Goal: Obtain resource: Obtain resource

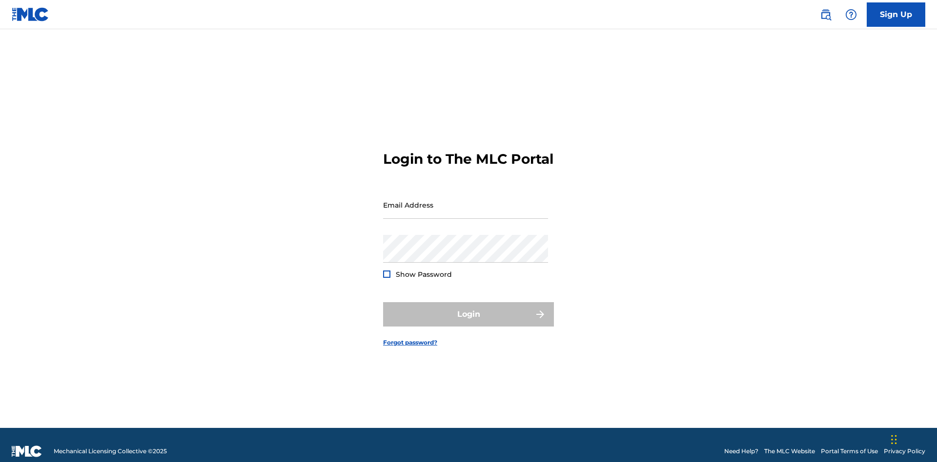
scroll to position [13, 0]
click at [465, 201] on input "Email Address" at bounding box center [465, 205] width 165 height 28
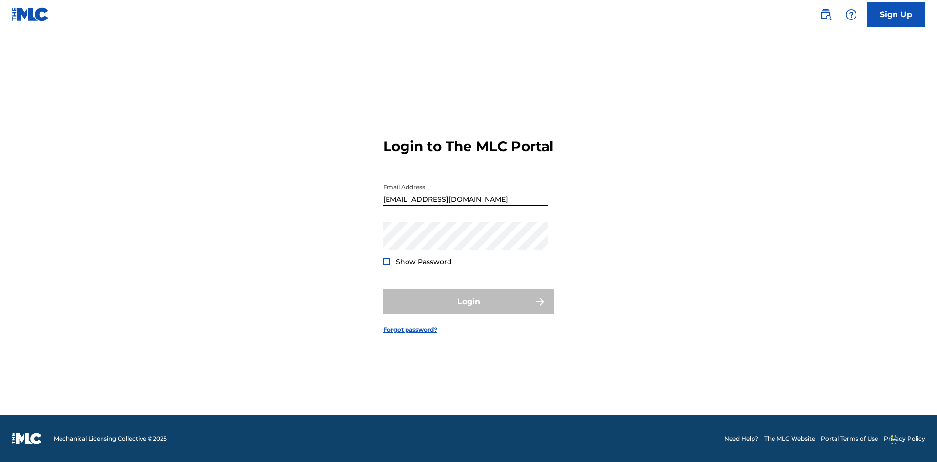
type input "cb97c9bc-4399-46a9-83f1-08c58bfcbb27@mailslurp.biz"
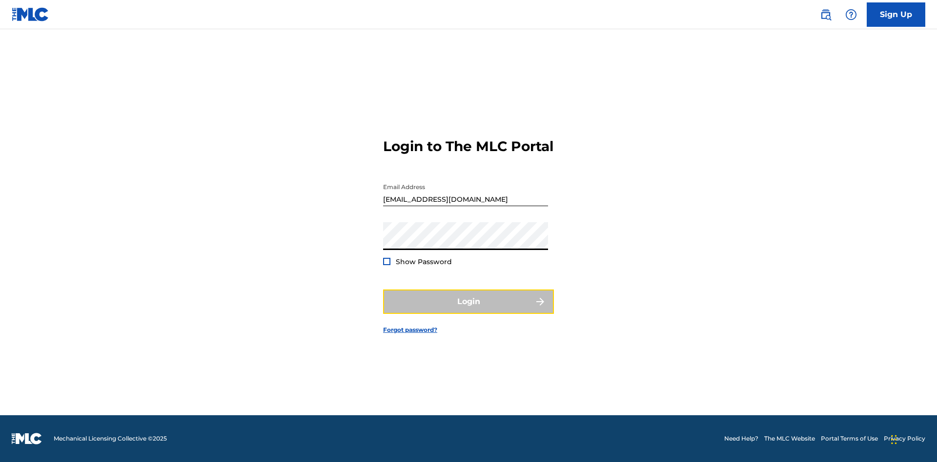
click at [468, 310] on button "Login" at bounding box center [468, 302] width 171 height 24
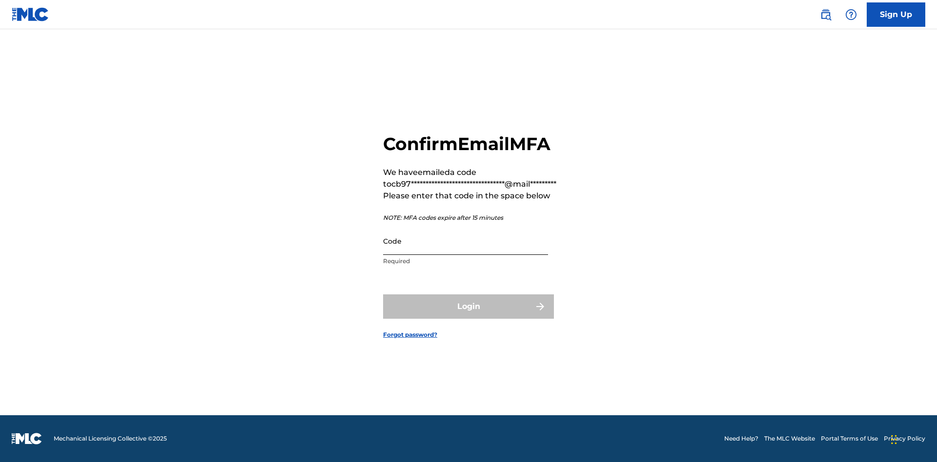
click at [465, 241] on input "Code" at bounding box center [465, 241] width 165 height 28
type input "951459"
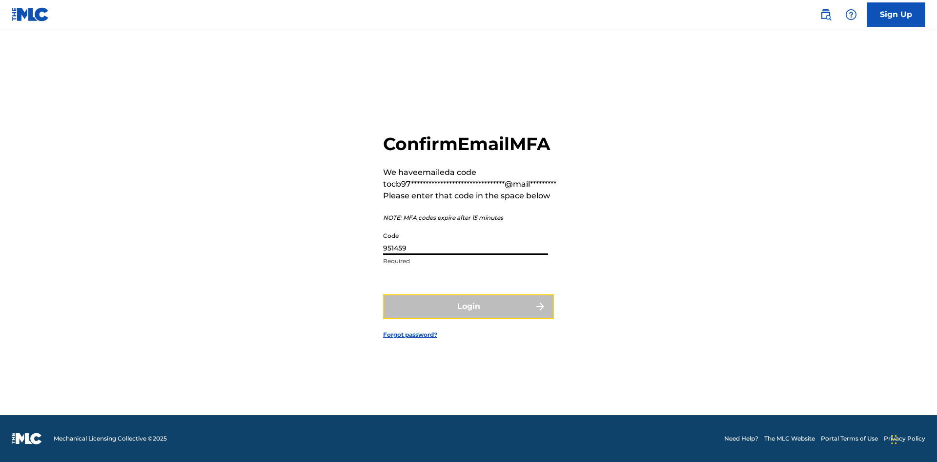
click at [468, 306] on button "Login" at bounding box center [468, 307] width 171 height 24
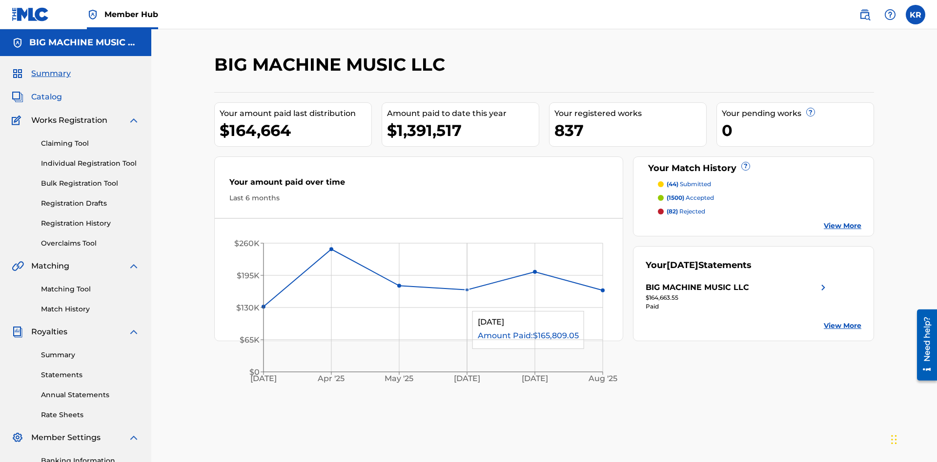
click at [46, 91] on span "Catalog" at bounding box center [46, 97] width 31 height 12
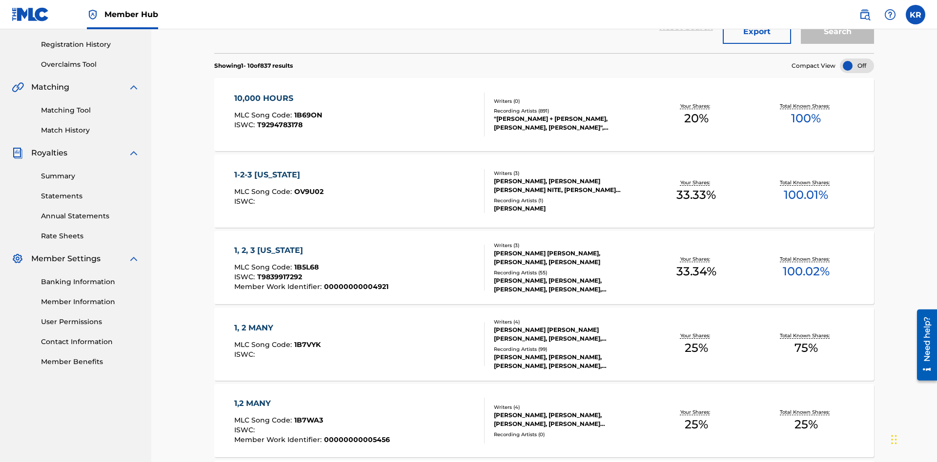
scroll to position [39, 0]
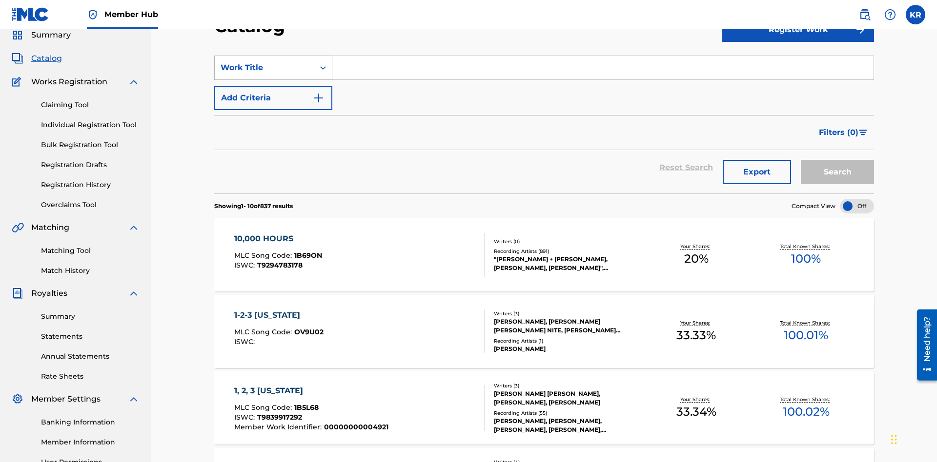
click at [264, 68] on div "Work Title" at bounding box center [265, 68] width 88 height 12
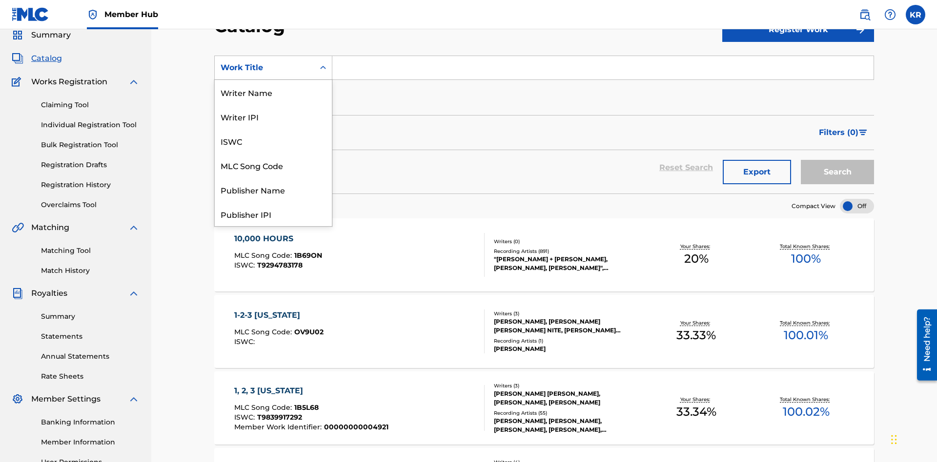
scroll to position [146, 0]
click at [273, 190] on div "ISRC" at bounding box center [273, 190] width 117 height 24
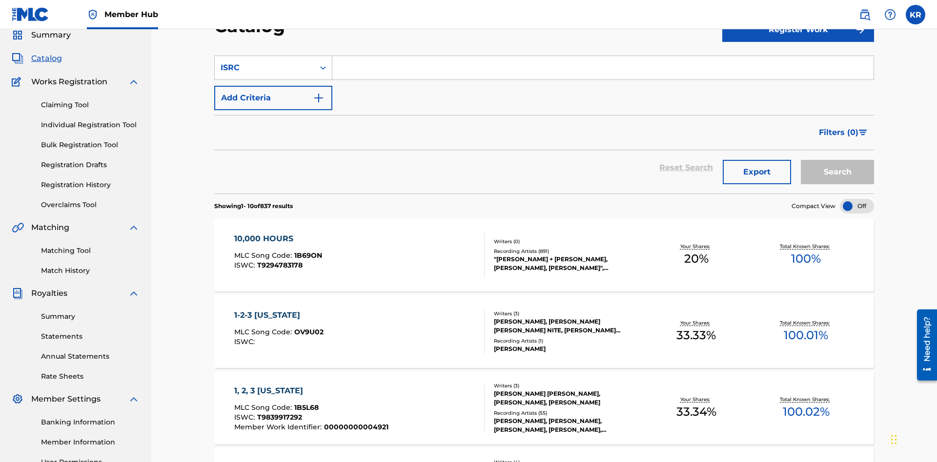
click at [602, 70] on input "Search Form" at bounding box center [602, 67] width 541 height 23
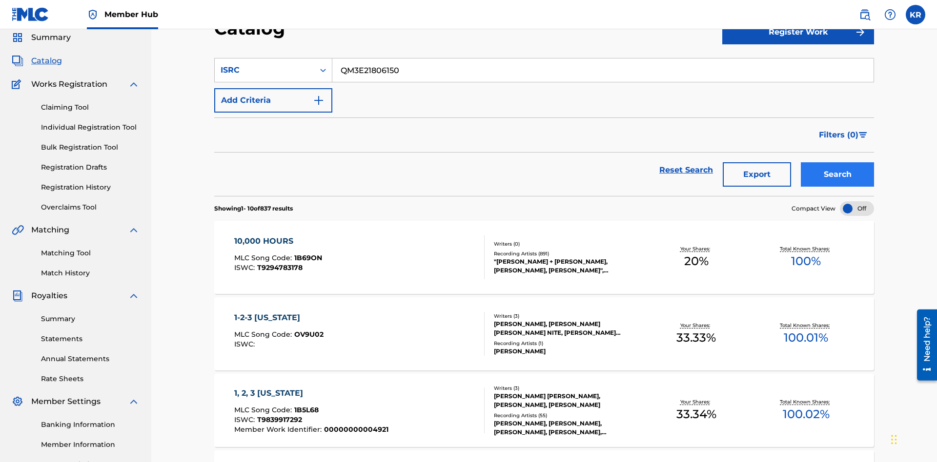
type input "QM3E21806150"
click at [837, 162] on button "Search" at bounding box center [837, 174] width 73 height 24
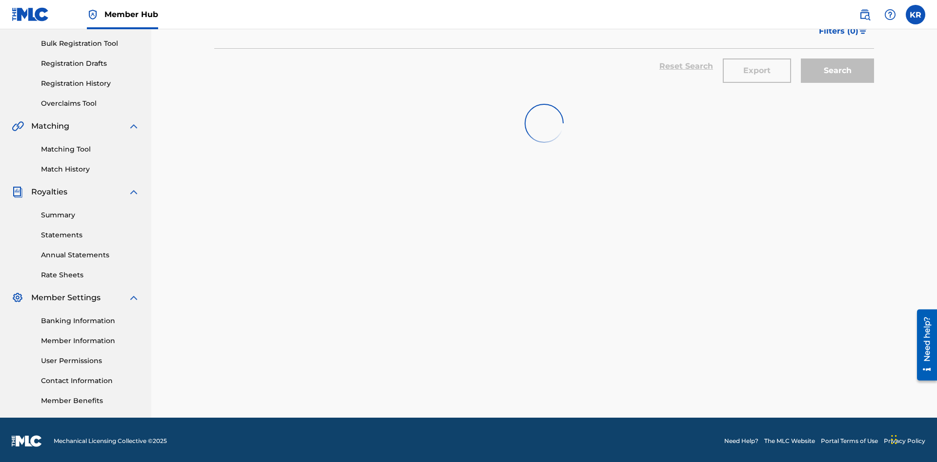
scroll to position [142, 0]
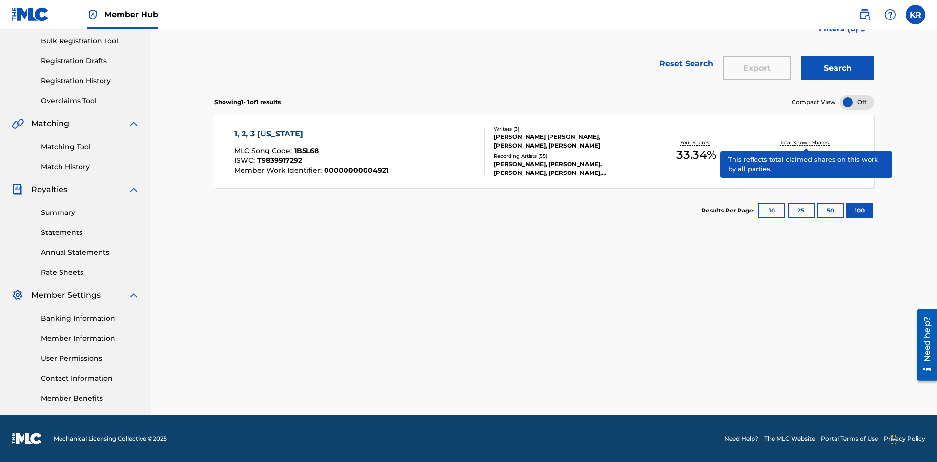
click at [305, 151] on span "1B5L68" at bounding box center [306, 150] width 24 height 9
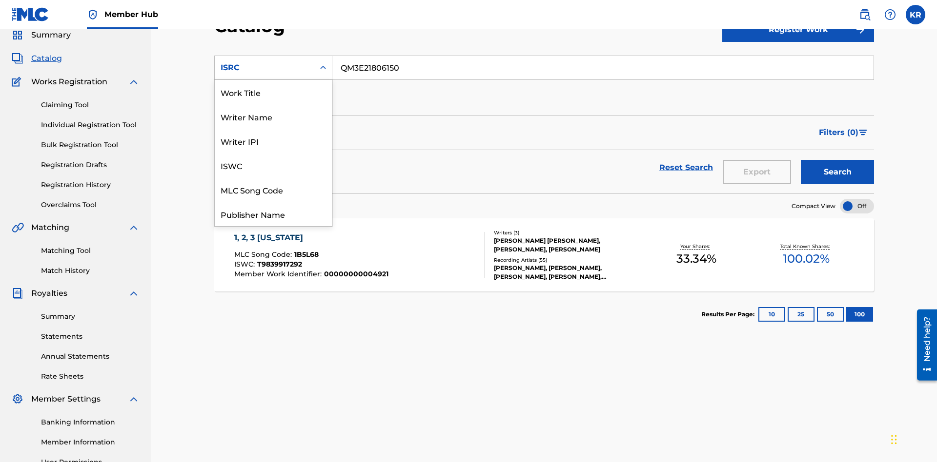
scroll to position [146, 0]
click at [273, 165] on div "Recording Title" at bounding box center [273, 165] width 117 height 24
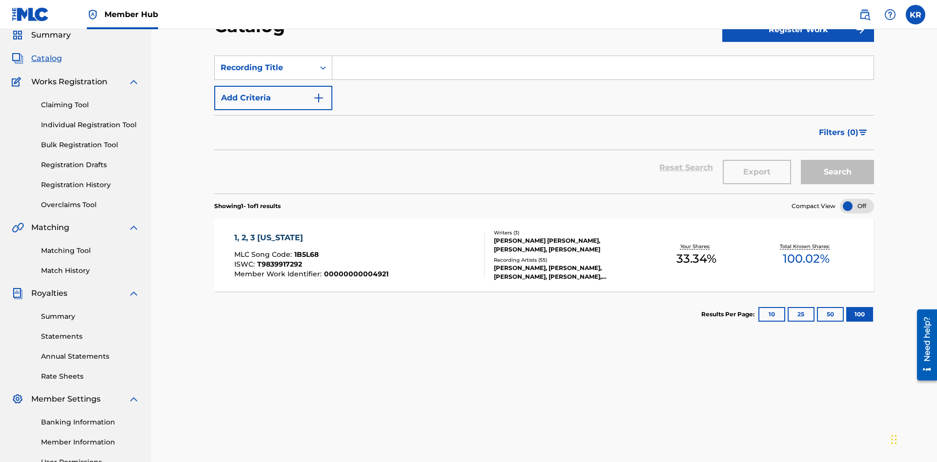
click at [602, 70] on input "Search Form" at bounding box center [602, 67] width 541 height 23
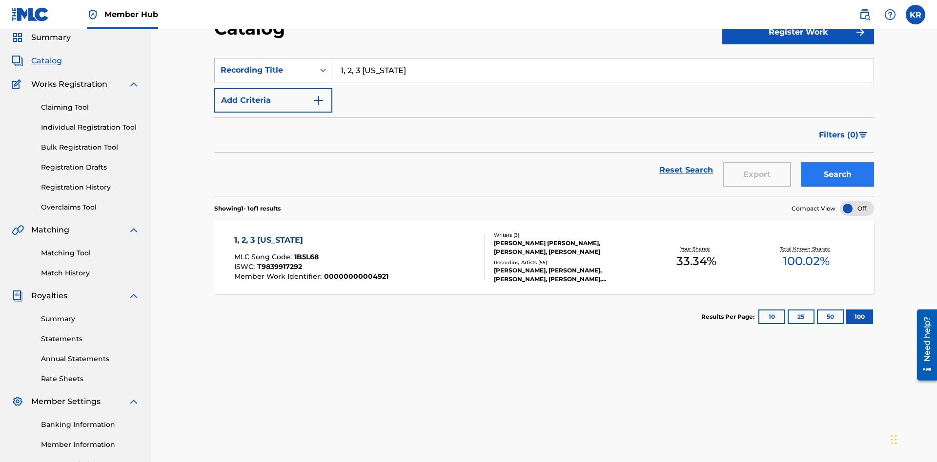
type input "1, 2, 3 MISSISSIPPI"
click at [837, 162] on button "Search" at bounding box center [837, 174] width 73 height 24
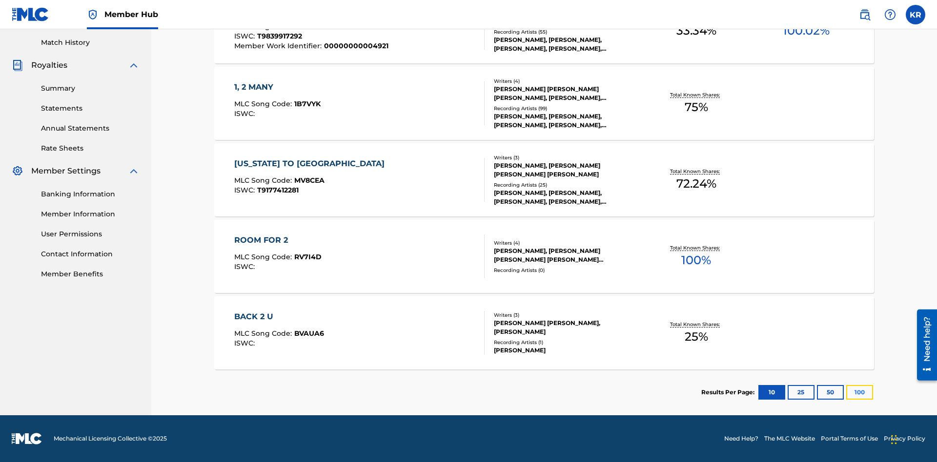
click at [846, 393] on button "100" at bounding box center [859, 392] width 27 height 15
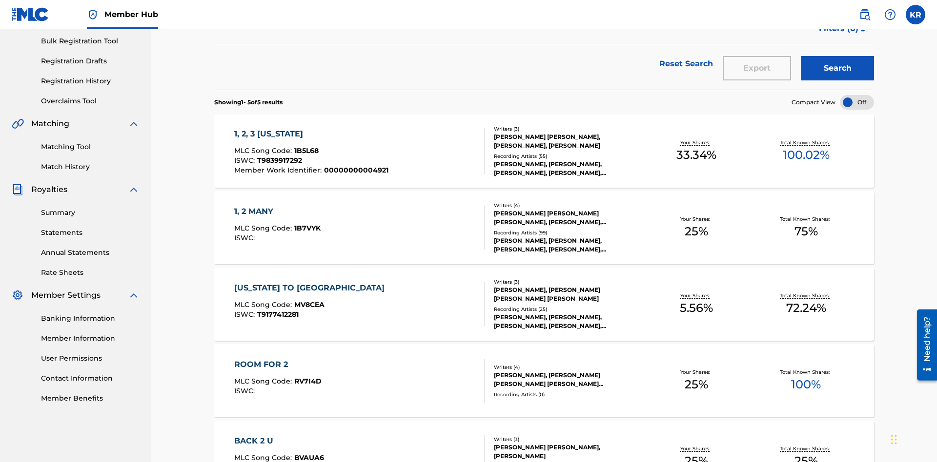
scroll to position [222, 0]
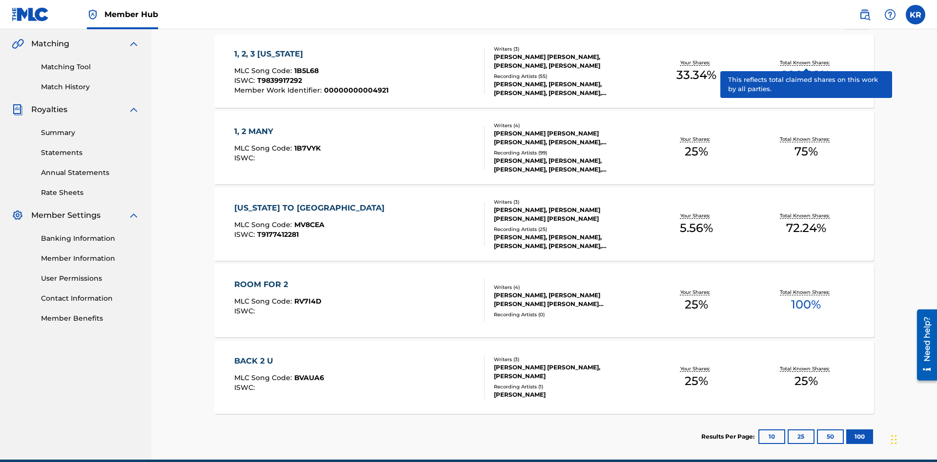
click at [305, 66] on span "1B5L68" at bounding box center [306, 70] width 24 height 9
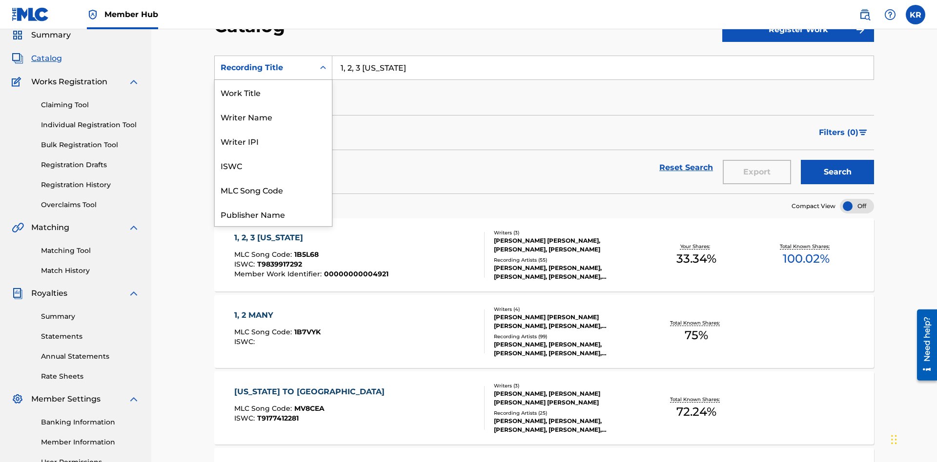
scroll to position [146, 0]
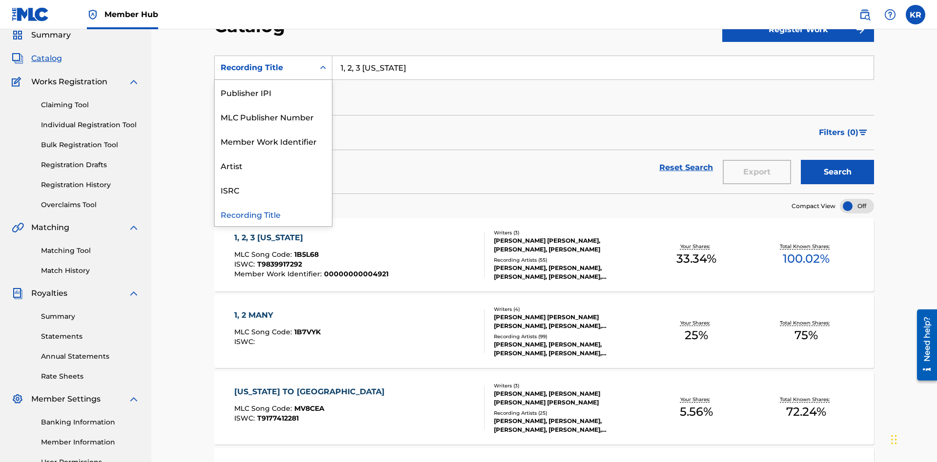
click at [273, 141] on div "Member Work Identifier" at bounding box center [273, 141] width 117 height 24
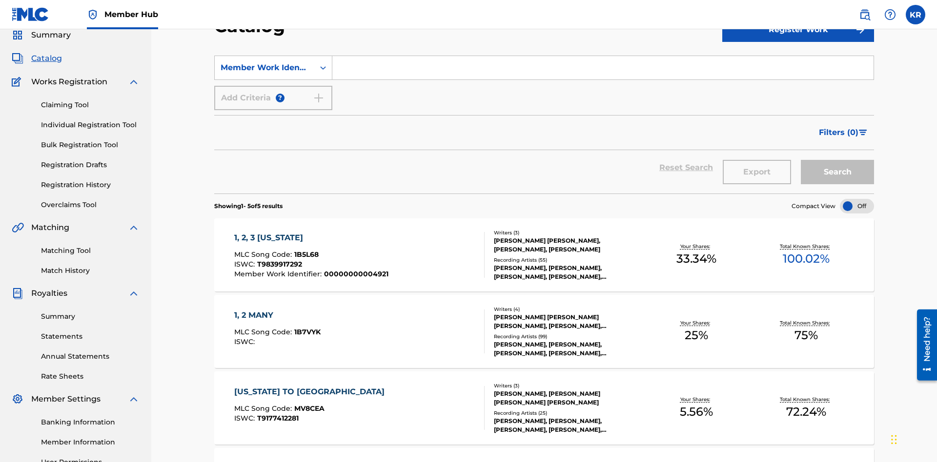
scroll to position [36, 0]
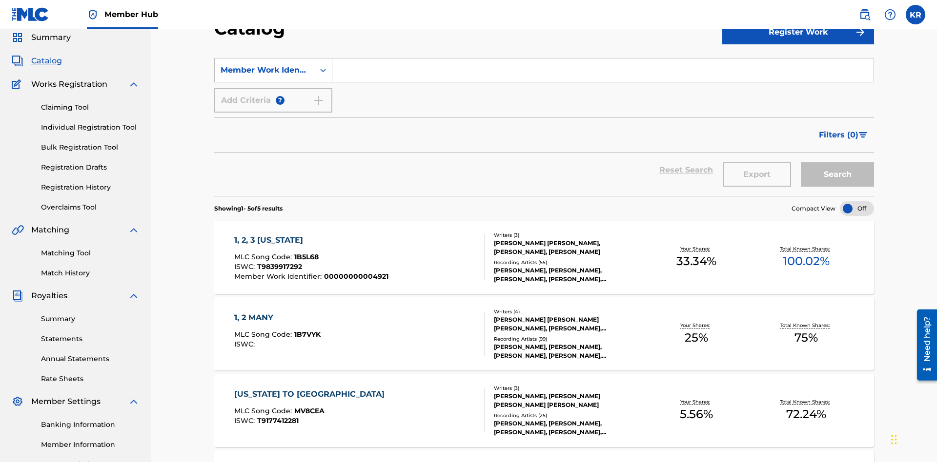
click at [602, 70] on input "Search Form" at bounding box center [602, 70] width 541 height 23
type input "00000000004921"
click at [837, 162] on button "Search" at bounding box center [837, 174] width 73 height 24
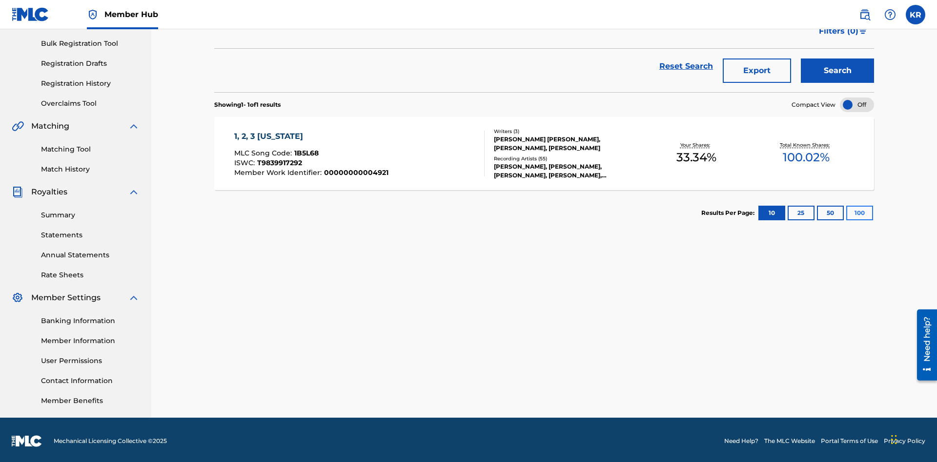
scroll to position [142, 0]
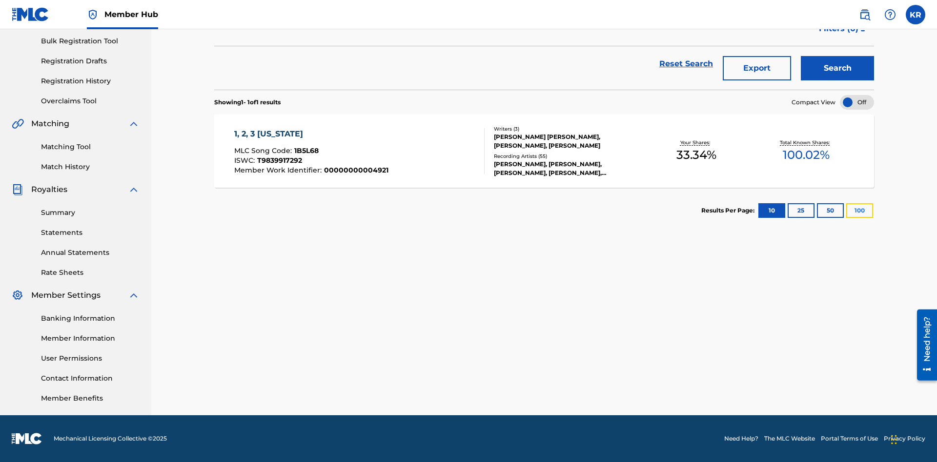
click at [846, 211] on button "100" at bounding box center [859, 210] width 27 height 15
click at [305, 151] on span "1B5L68" at bounding box center [306, 150] width 24 height 9
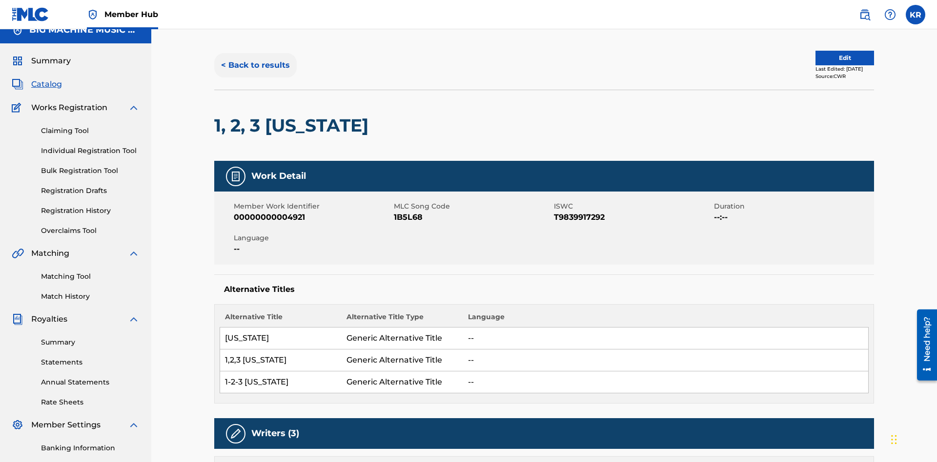
click at [255, 71] on button "< Back to results" at bounding box center [255, 65] width 82 height 24
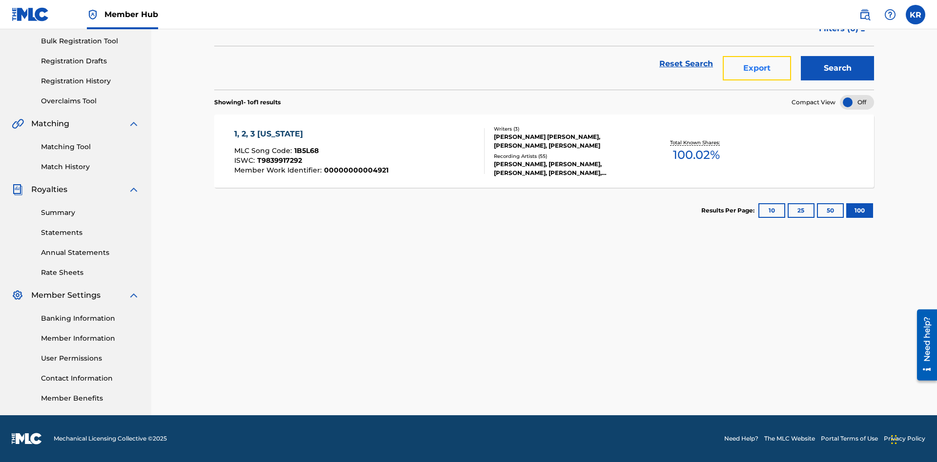
click at [757, 71] on button "Export" at bounding box center [757, 68] width 68 height 24
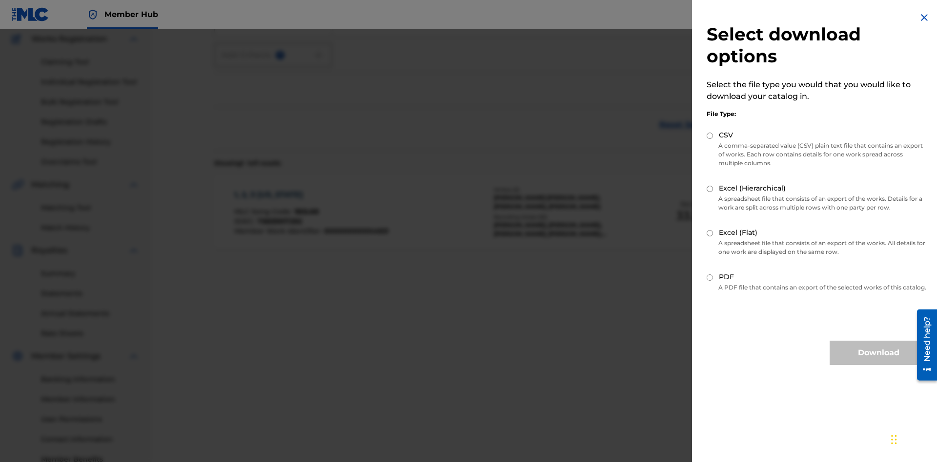
click at [710, 233] on input "Excel (Flat)" at bounding box center [709, 233] width 6 height 6
radio input "true"
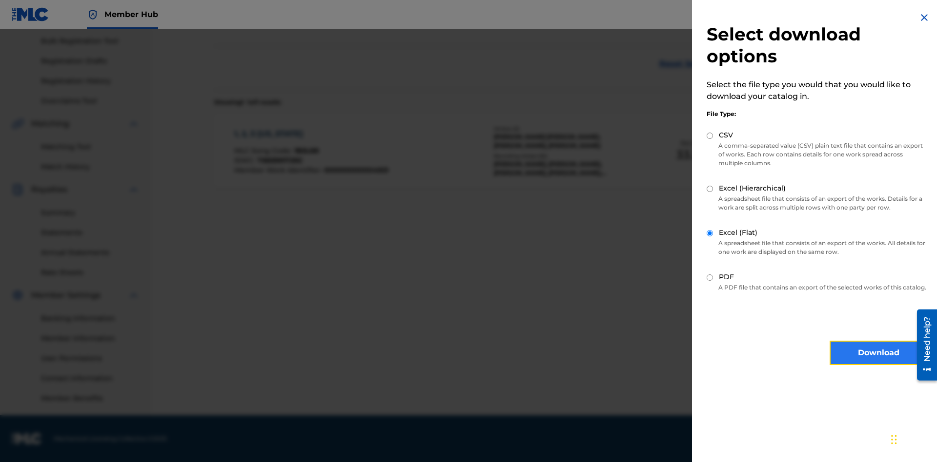
click at [878, 362] on button "Download" at bounding box center [878, 353] width 98 height 24
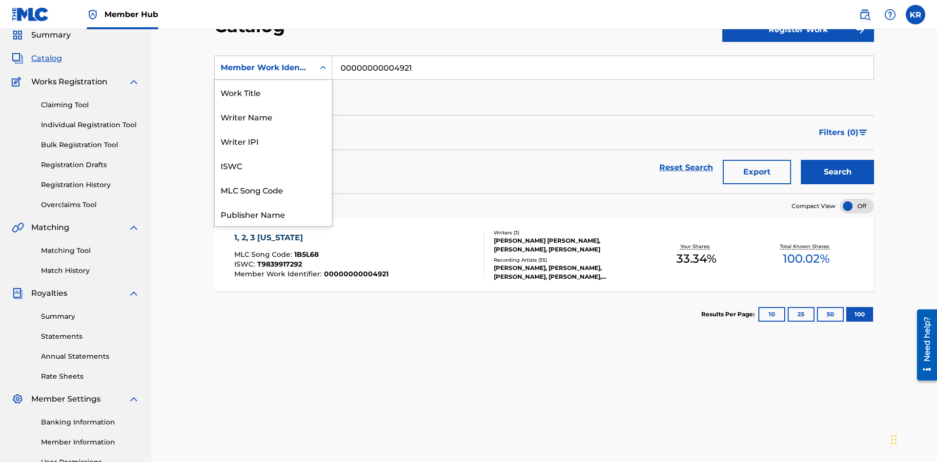
scroll to position [146, 0]
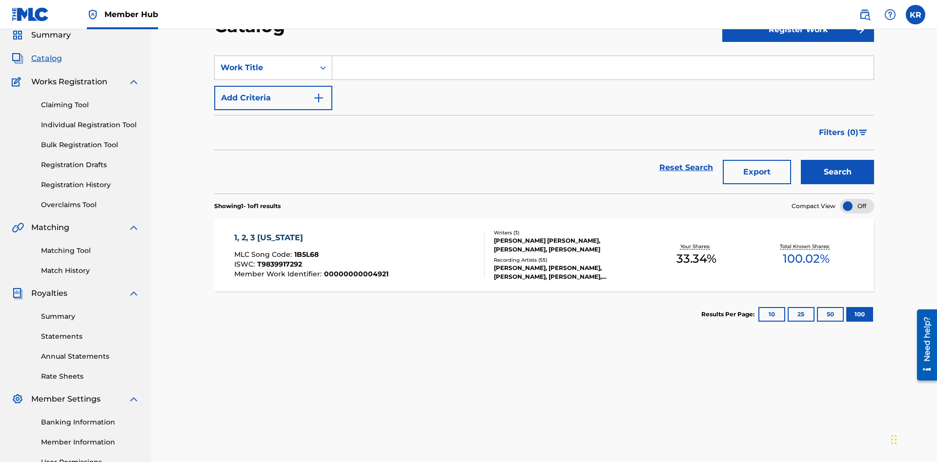
scroll to position [0, 0]
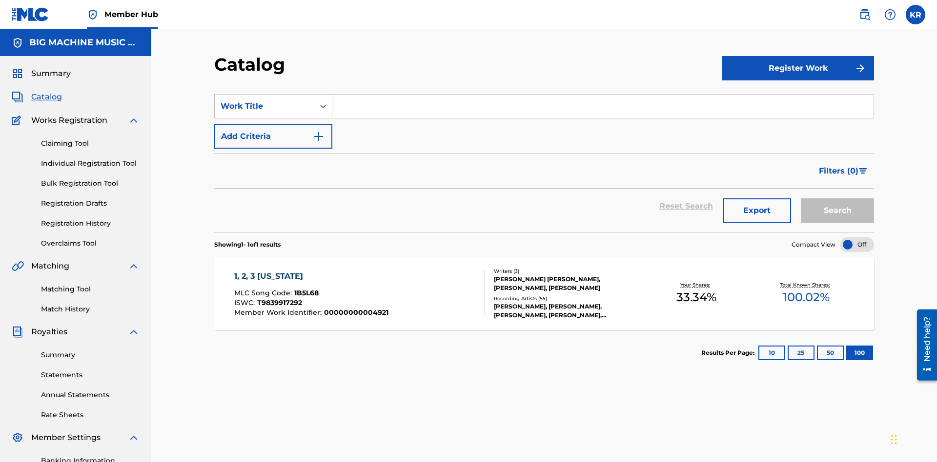
click at [602, 95] on input "Search Form" at bounding box center [602, 106] width 541 height 23
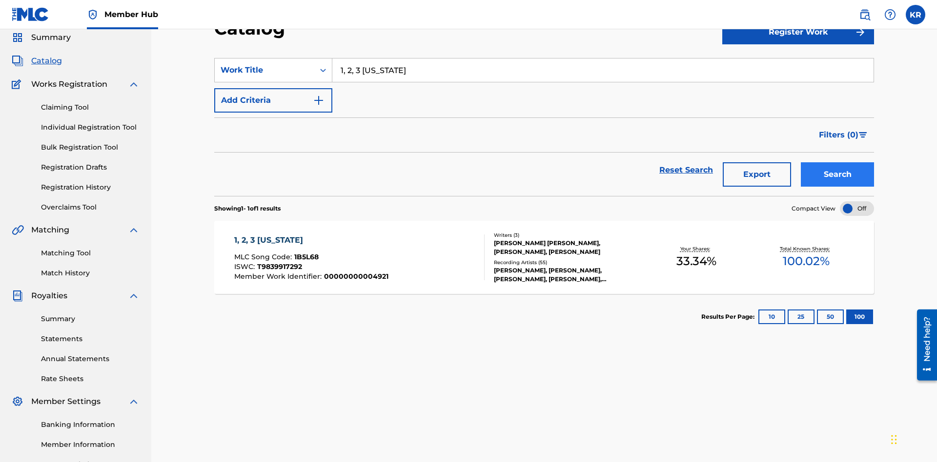
type input "1, 2, 3 MISSISSIPPI"
click at [837, 162] on button "Search" at bounding box center [837, 174] width 73 height 24
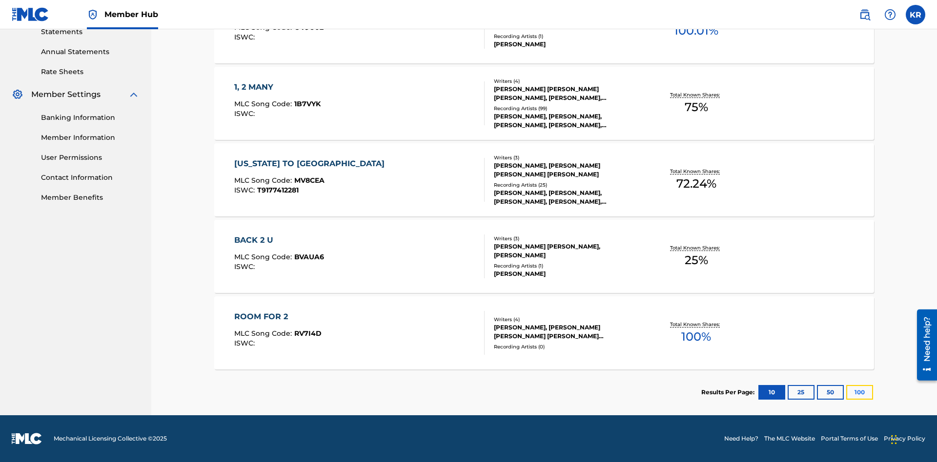
click at [846, 393] on button "100" at bounding box center [859, 392] width 27 height 15
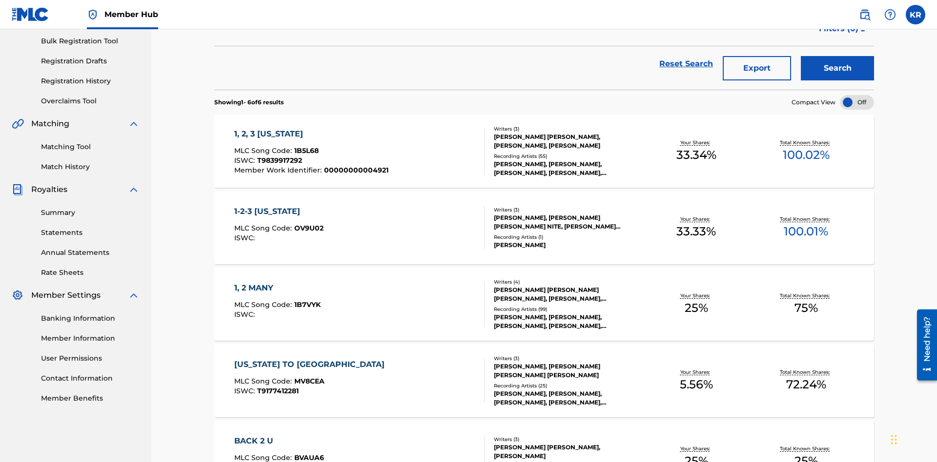
scroll to position [222, 0]
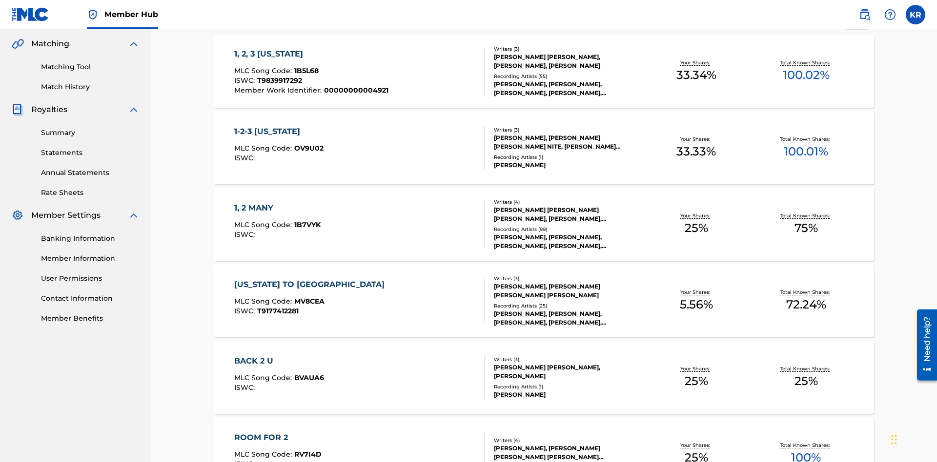
click at [305, 66] on span "1B5L68" at bounding box center [306, 70] width 24 height 9
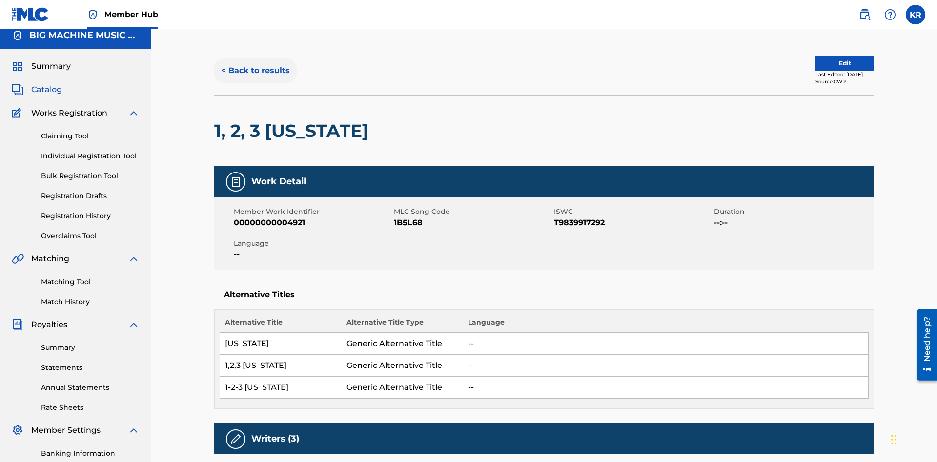
click at [255, 71] on button "< Back to results" at bounding box center [255, 71] width 82 height 24
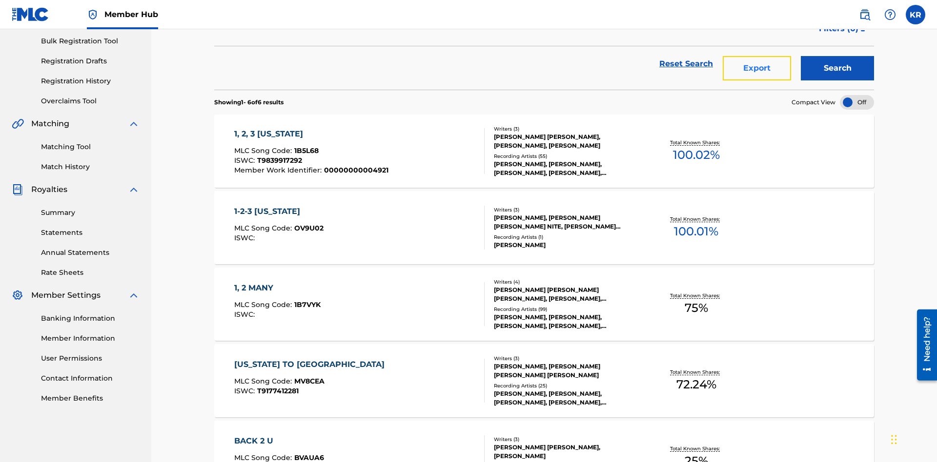
click at [757, 71] on button "Export" at bounding box center [757, 68] width 68 height 24
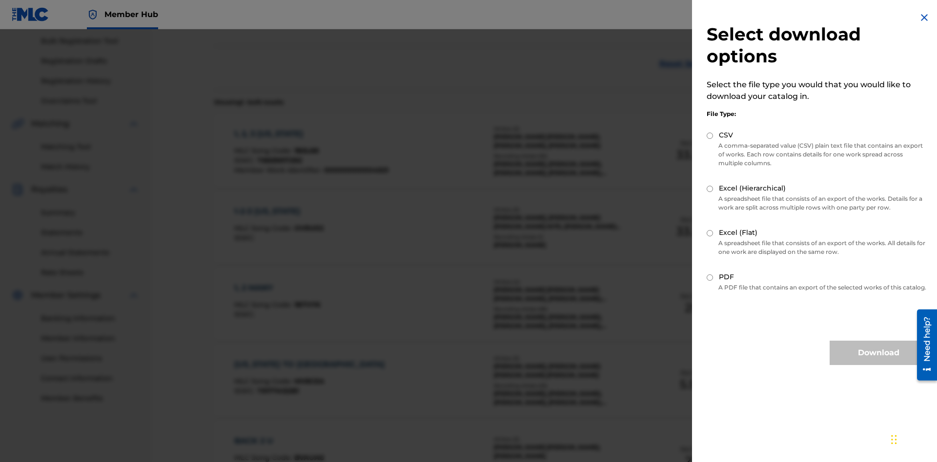
scroll to position [140, 0]
click at [710, 189] on input "Excel (Hierarchical)" at bounding box center [709, 189] width 6 height 6
radio input "true"
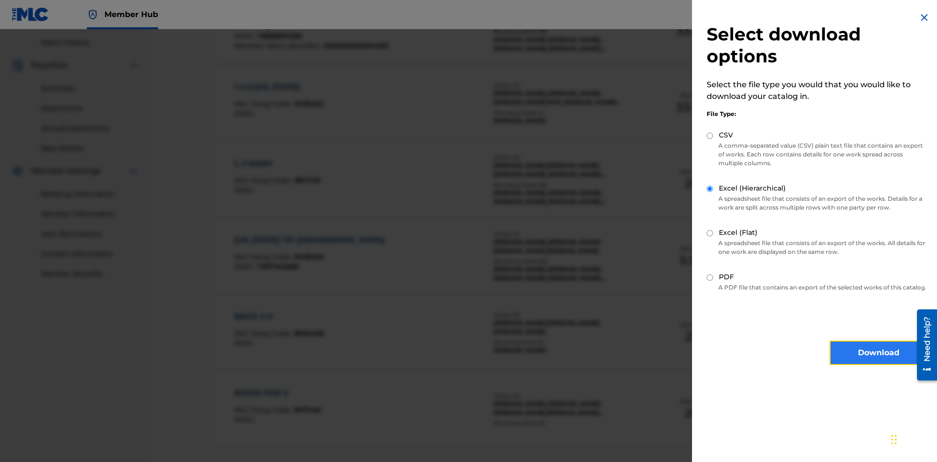
click at [878, 362] on button "Download" at bounding box center [878, 353] width 98 height 24
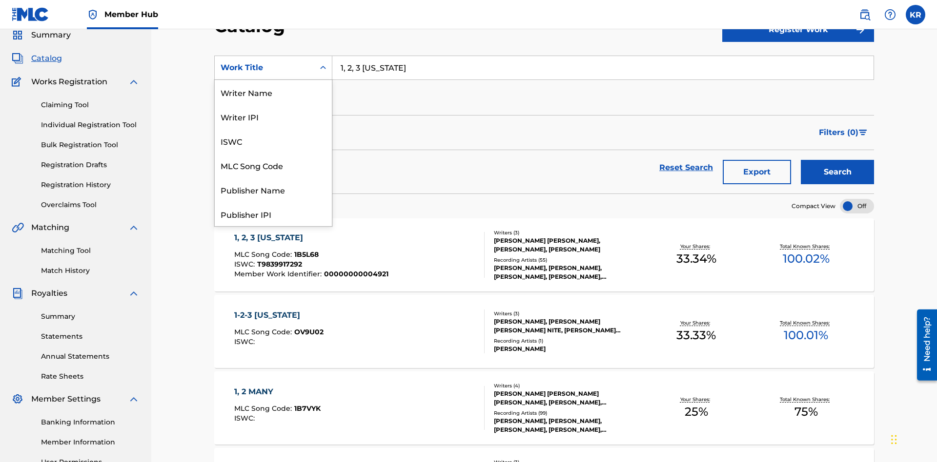
scroll to position [146, 0]
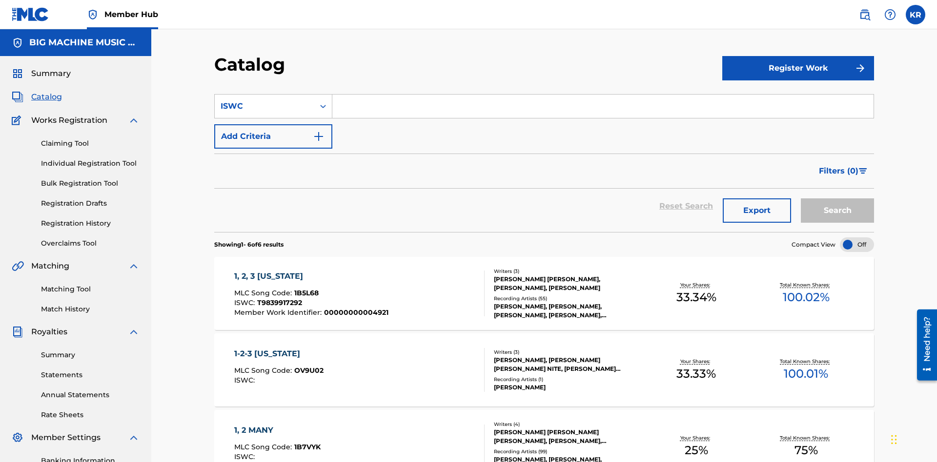
click at [602, 95] on input "Search Form" at bounding box center [602, 106] width 541 height 23
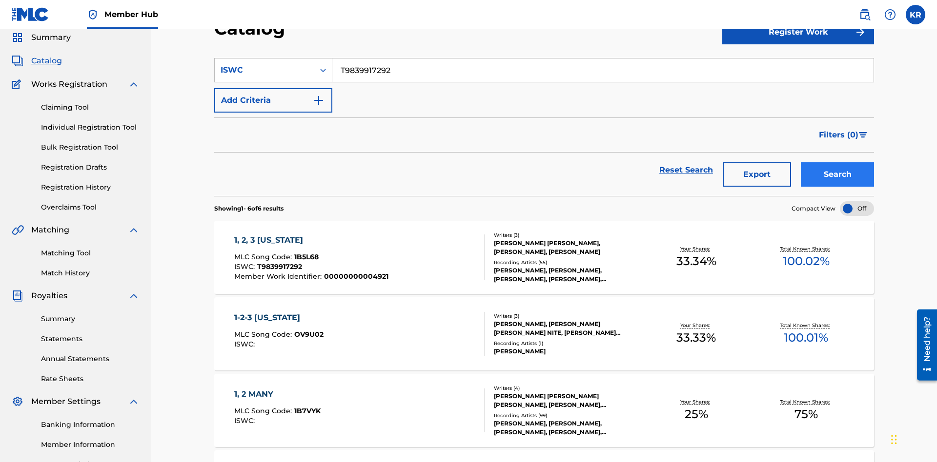
type input "T9839917292"
click at [837, 162] on button "Search" at bounding box center [837, 174] width 73 height 24
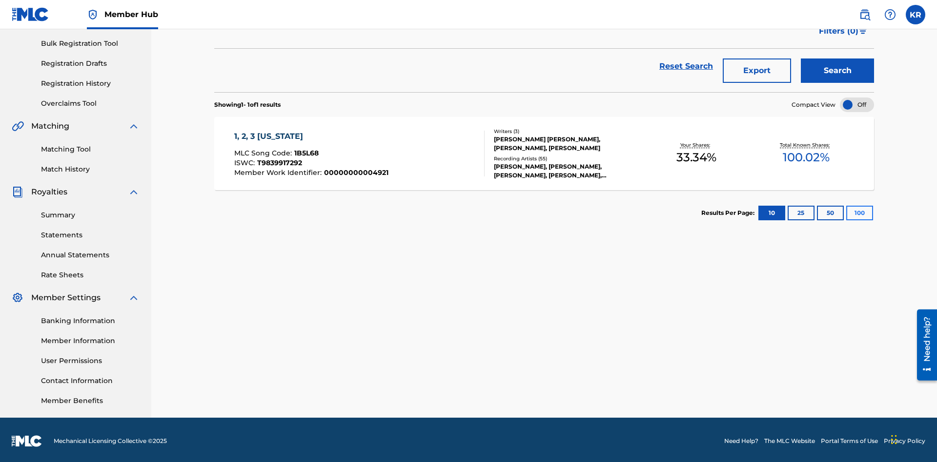
scroll to position [142, 0]
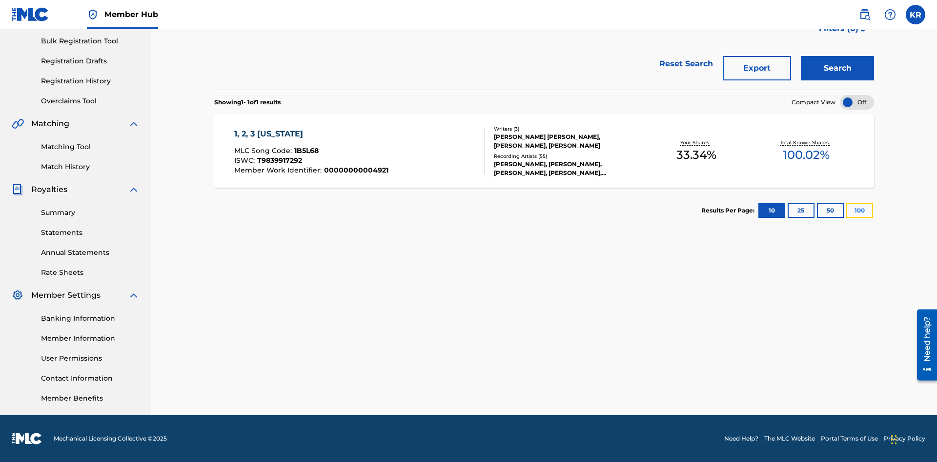
click at [846, 211] on button "100" at bounding box center [859, 210] width 27 height 15
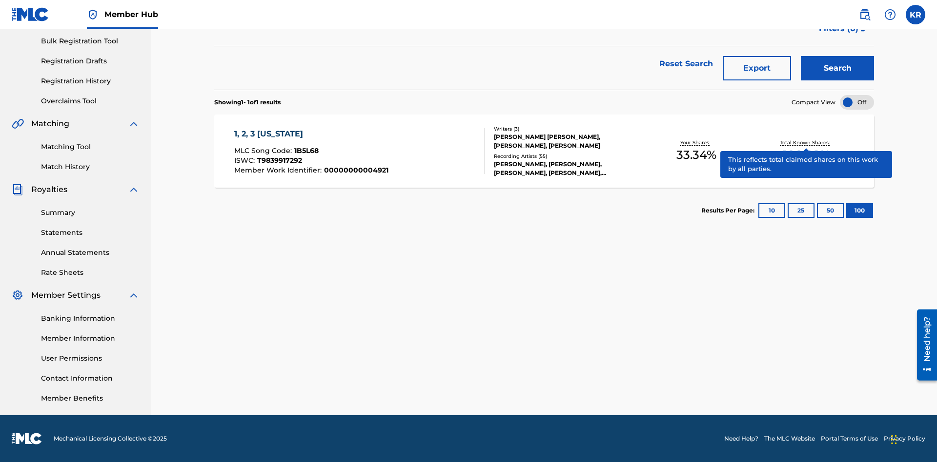
click at [305, 151] on span "1B5L68" at bounding box center [306, 150] width 24 height 9
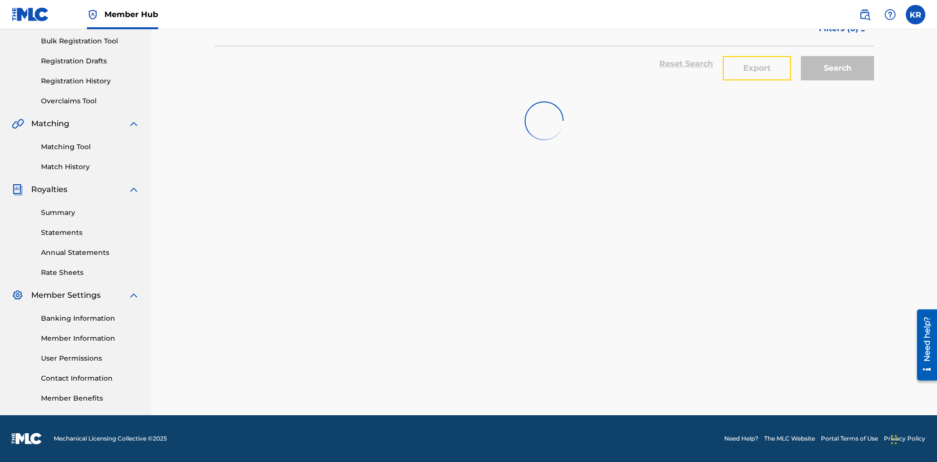
click at [757, 71] on button "Export" at bounding box center [757, 68] width 68 height 24
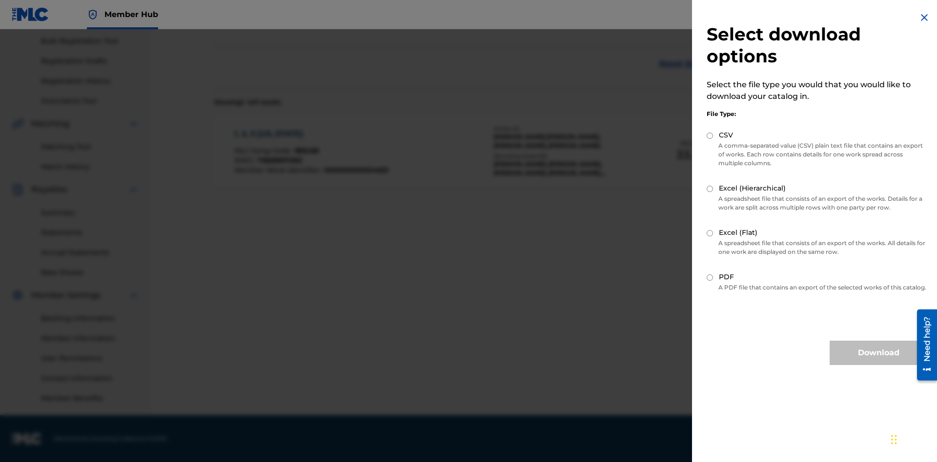
scroll to position [140, 0]
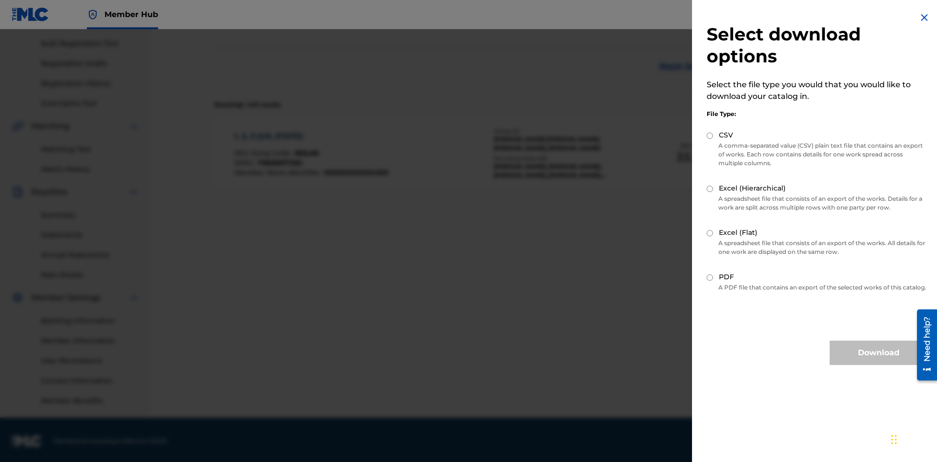
click at [710, 136] on input "CSV" at bounding box center [709, 136] width 6 height 6
radio input "true"
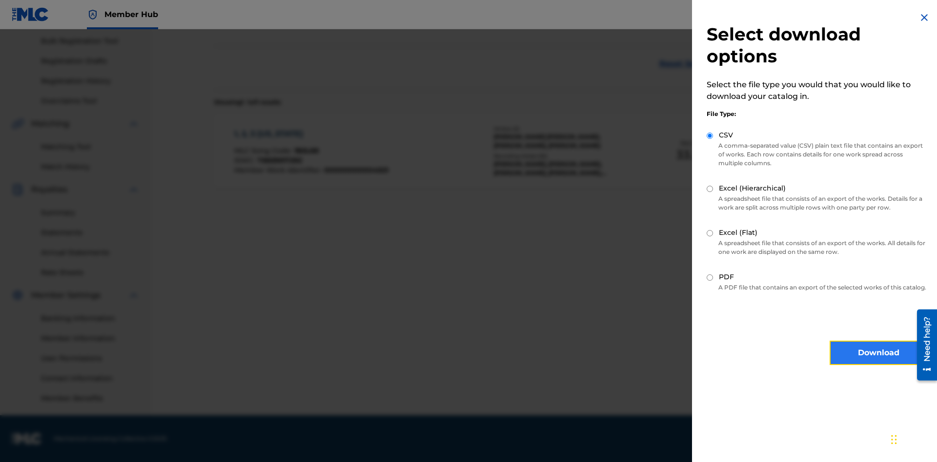
click at [878, 362] on button "Download" at bounding box center [878, 353] width 98 height 24
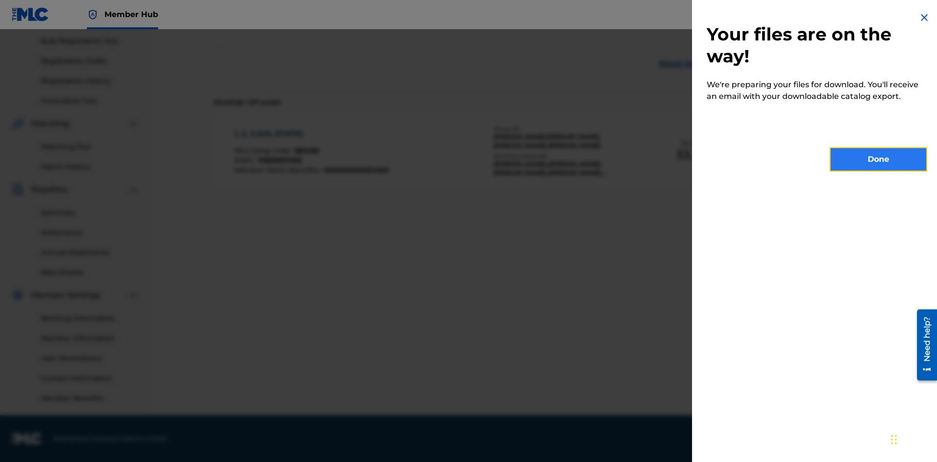
click at [878, 160] on button "Done" at bounding box center [878, 159] width 98 height 24
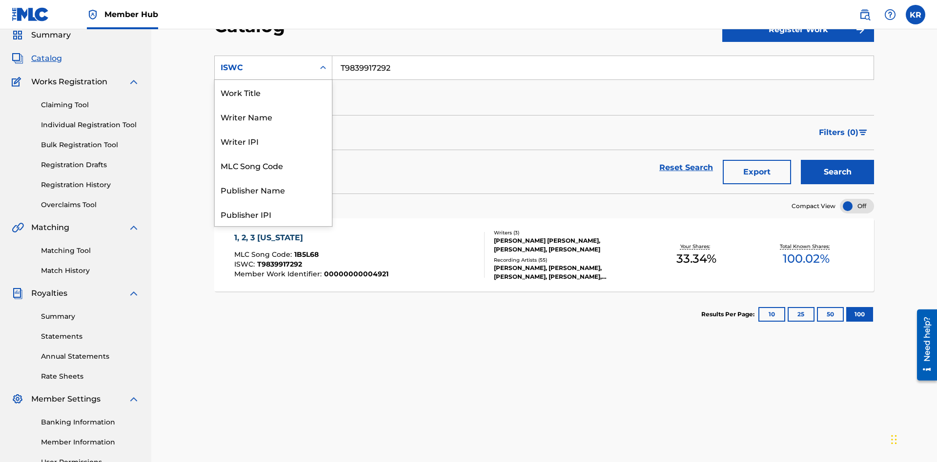
scroll to position [146, 0]
click at [273, 31] on div "MLC Song Code" at bounding box center [273, 19] width 117 height 24
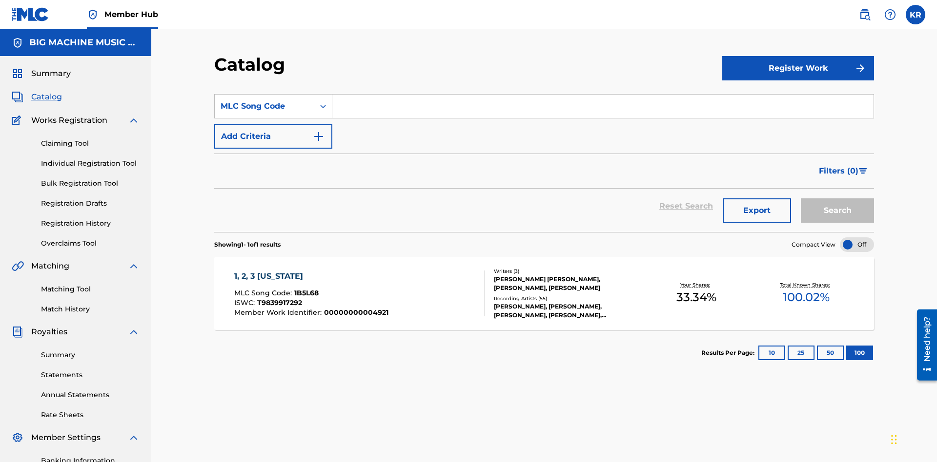
click at [602, 95] on input "Search Form" at bounding box center [602, 106] width 541 height 23
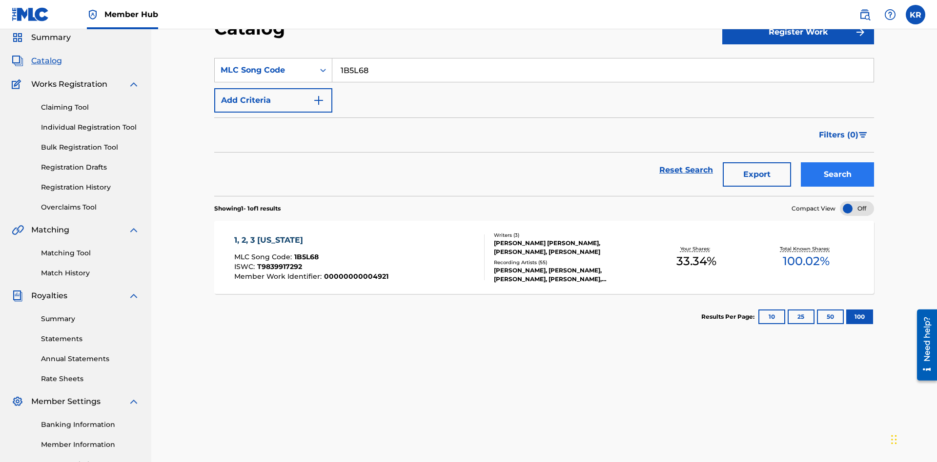
type input "1B5L68"
click at [837, 162] on button "Search" at bounding box center [837, 174] width 73 height 24
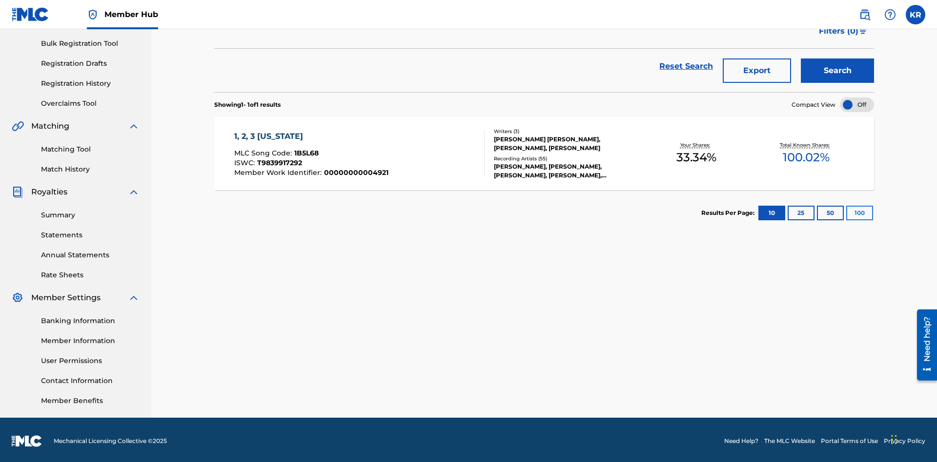
scroll to position [142, 0]
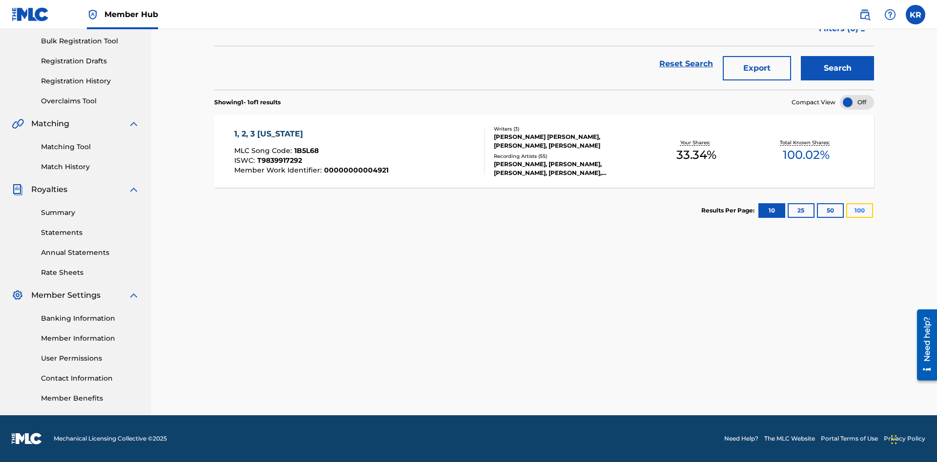
click at [846, 211] on button "100" at bounding box center [859, 210] width 27 height 15
click at [305, 151] on span "1B5L68" at bounding box center [306, 150] width 24 height 9
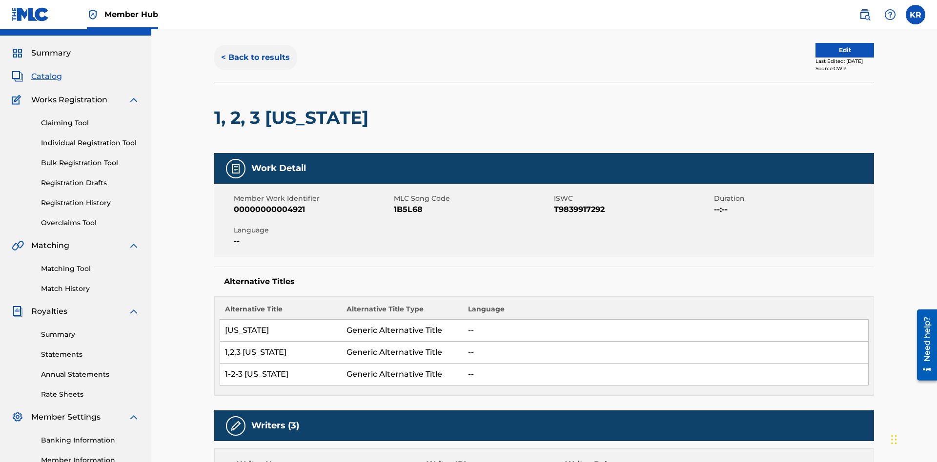
click at [255, 70] on button "< Back to results" at bounding box center [255, 57] width 82 height 24
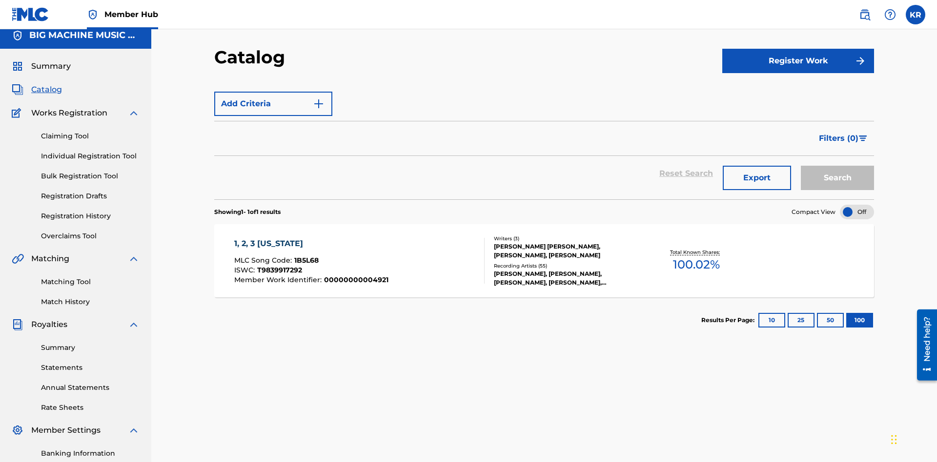
scroll to position [140, 0]
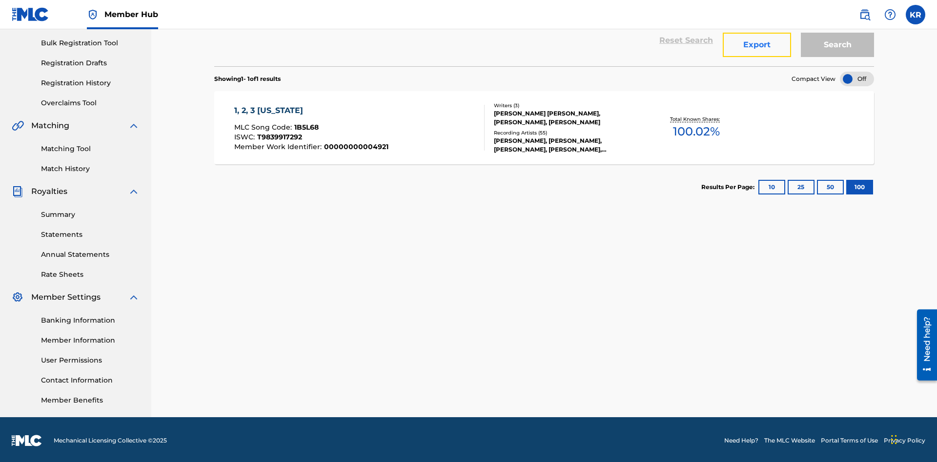
click at [757, 57] on button "Export" at bounding box center [757, 45] width 68 height 24
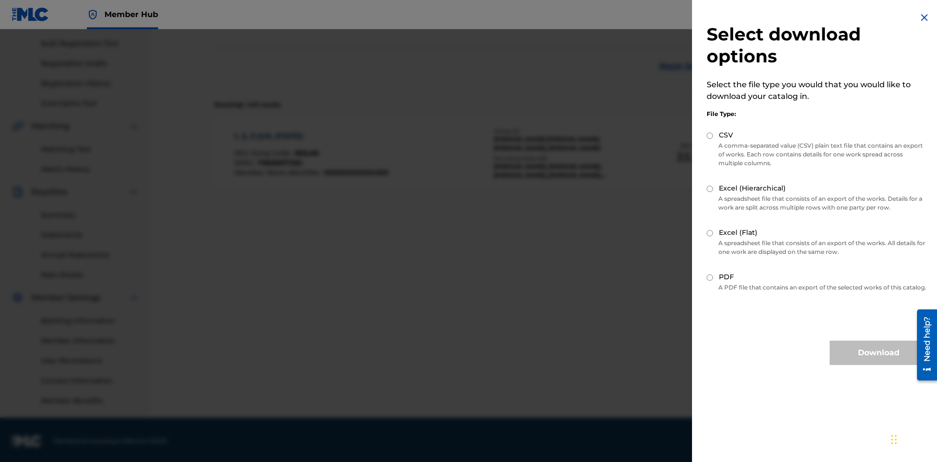
click at [710, 189] on input "Excel (Hierarchical)" at bounding box center [709, 189] width 6 height 6
radio input "true"
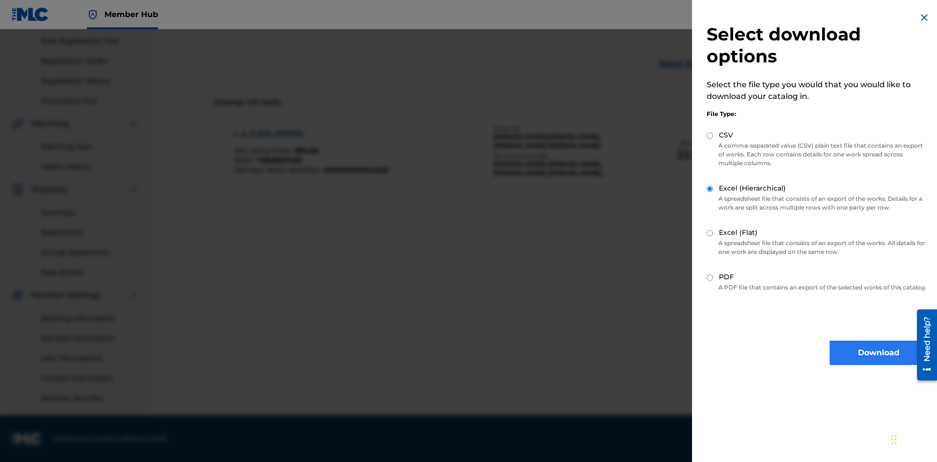
click at [878, 362] on button "Download" at bounding box center [878, 353] width 98 height 24
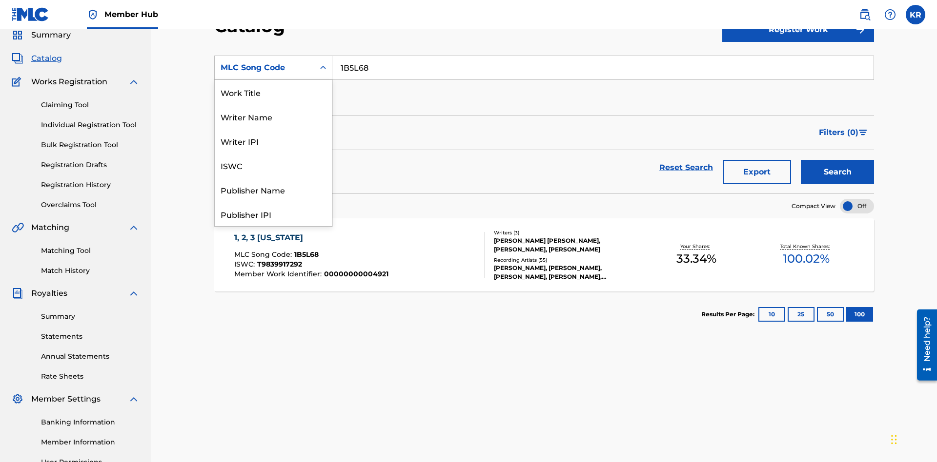
scroll to position [146, 0]
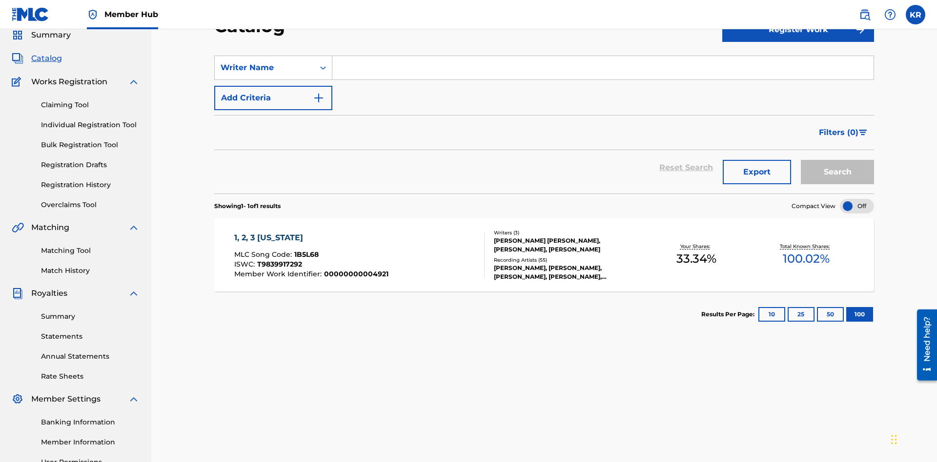
scroll to position [0, 0]
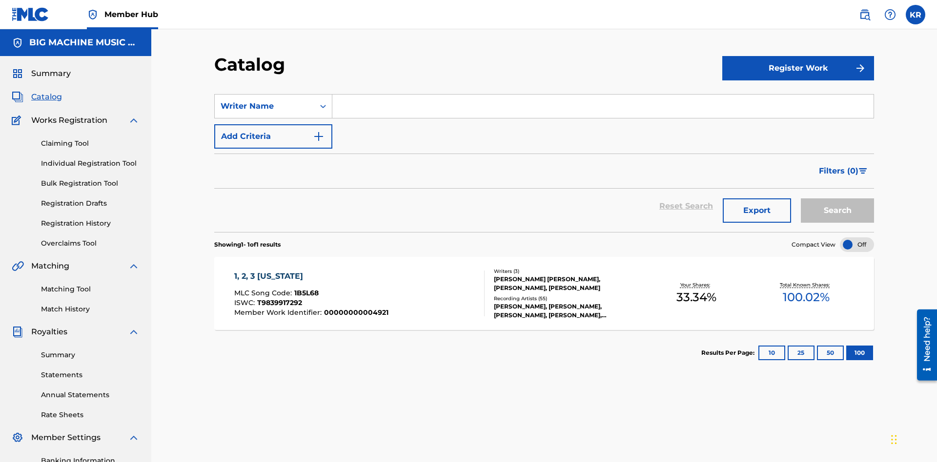
click at [602, 95] on input "Search Form" at bounding box center [602, 106] width 541 height 23
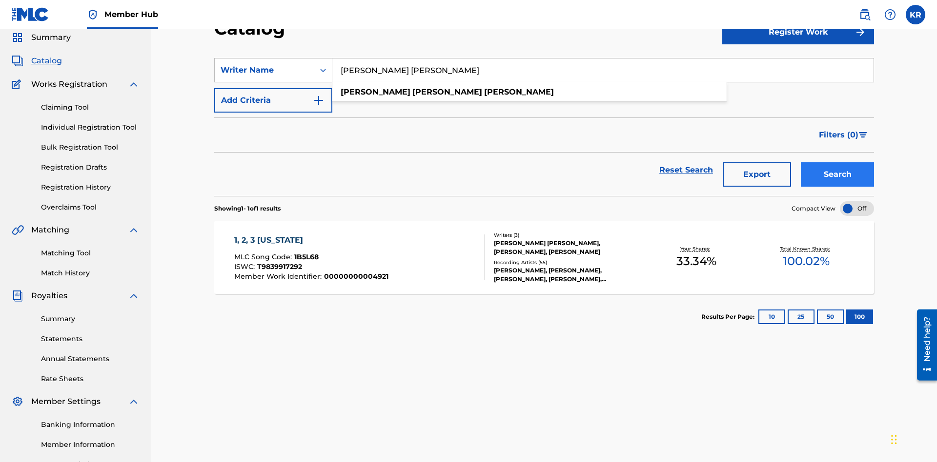
type input "JUSTIN ALLEN EBACH"
click at [837, 162] on button "Search" at bounding box center [837, 174] width 73 height 24
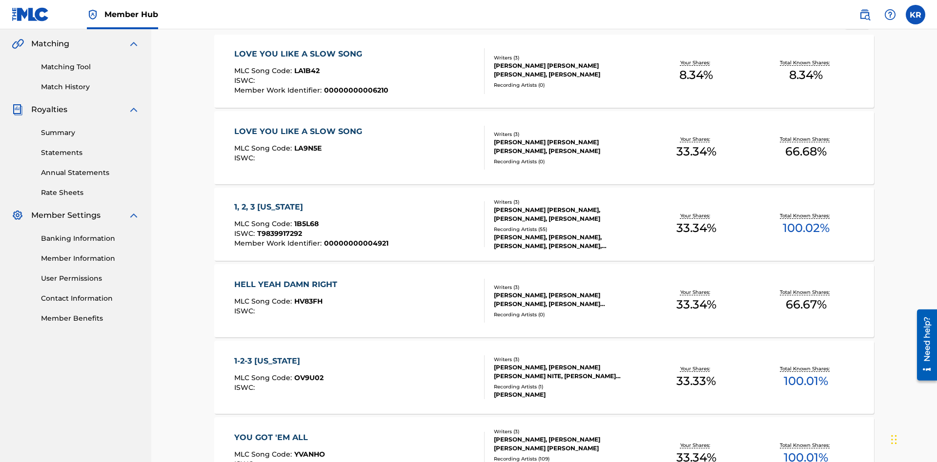
scroll to position [222, 0]
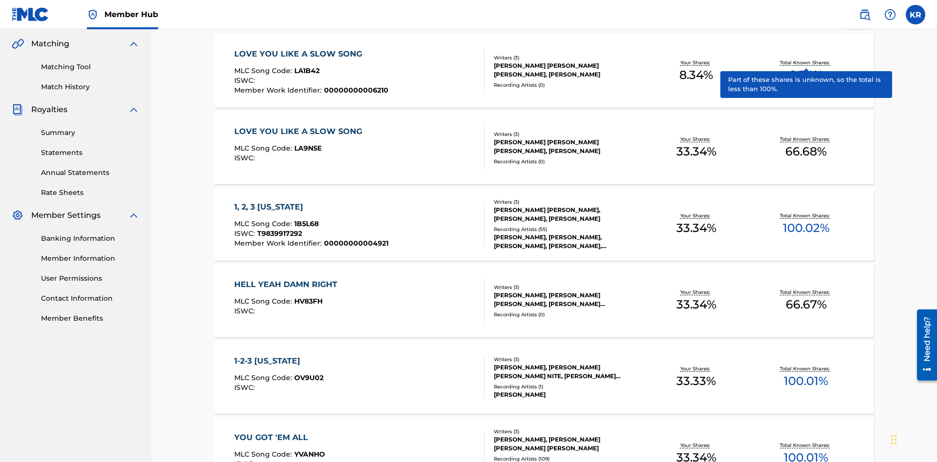
click at [305, 220] on span "1B5L68" at bounding box center [306, 224] width 24 height 9
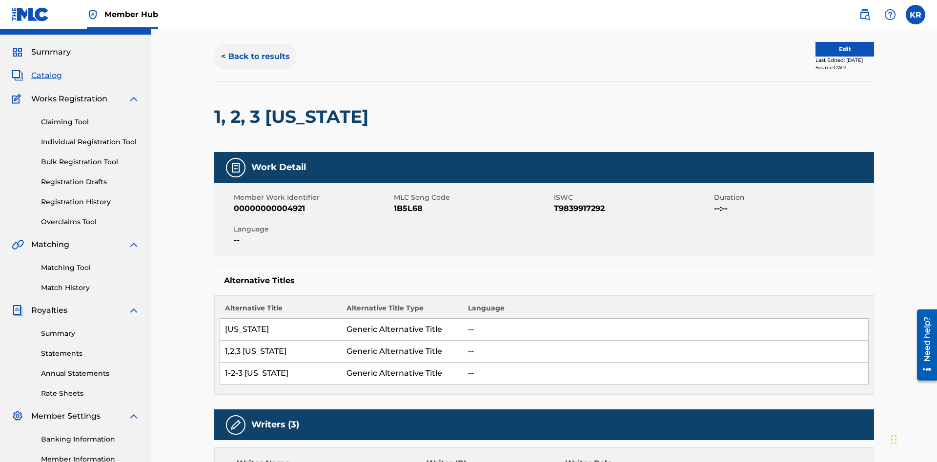
click at [255, 69] on button "< Back to results" at bounding box center [255, 56] width 82 height 24
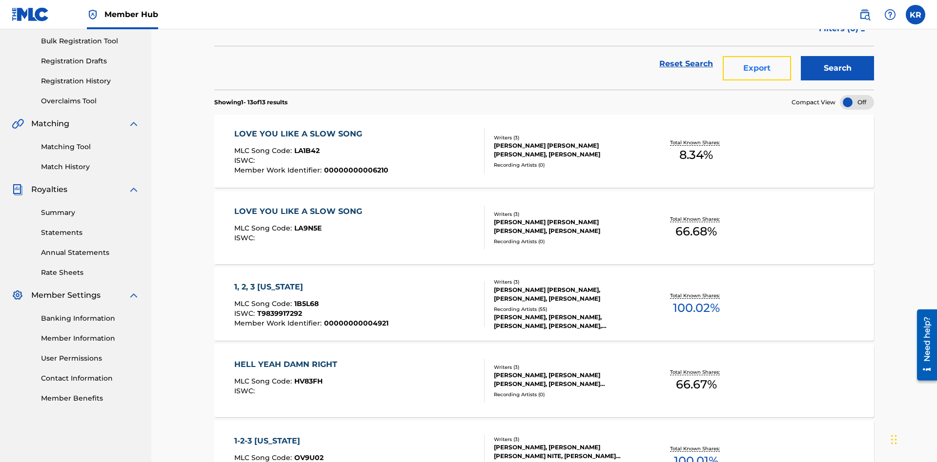
click at [757, 71] on button "Export" at bounding box center [757, 68] width 68 height 24
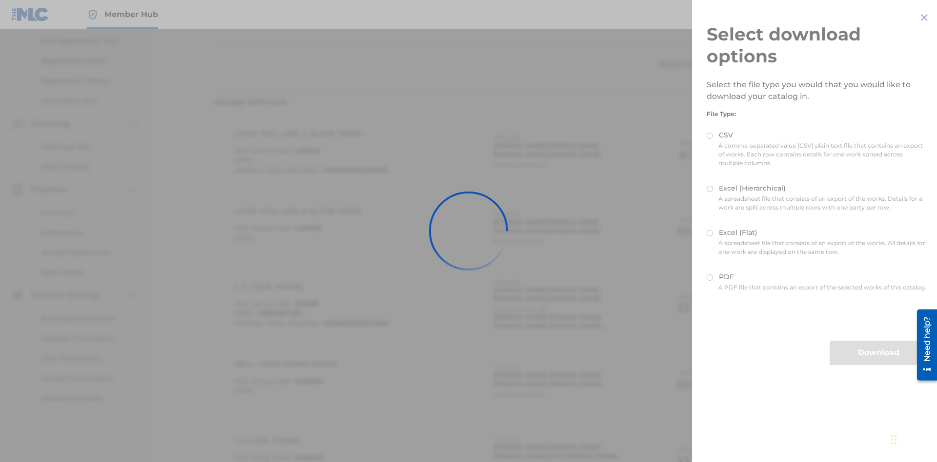
scroll to position [140, 0]
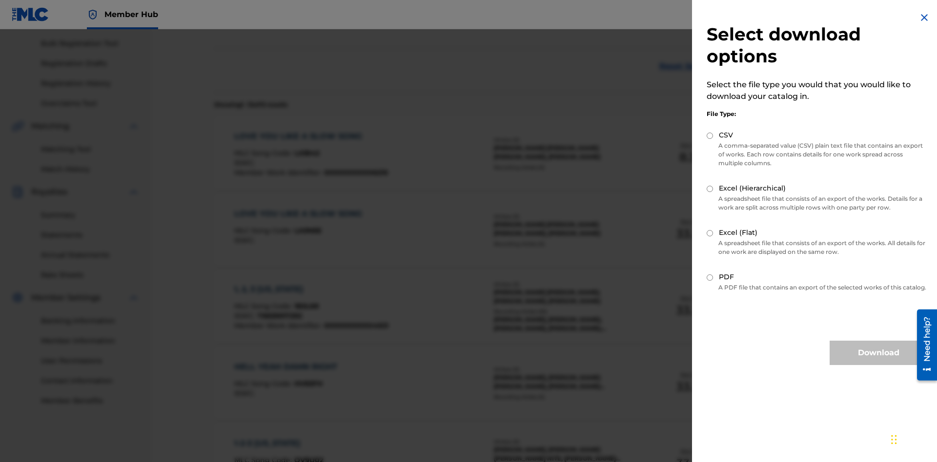
click at [710, 233] on input "Excel (Flat)" at bounding box center [709, 233] width 6 height 6
radio input "true"
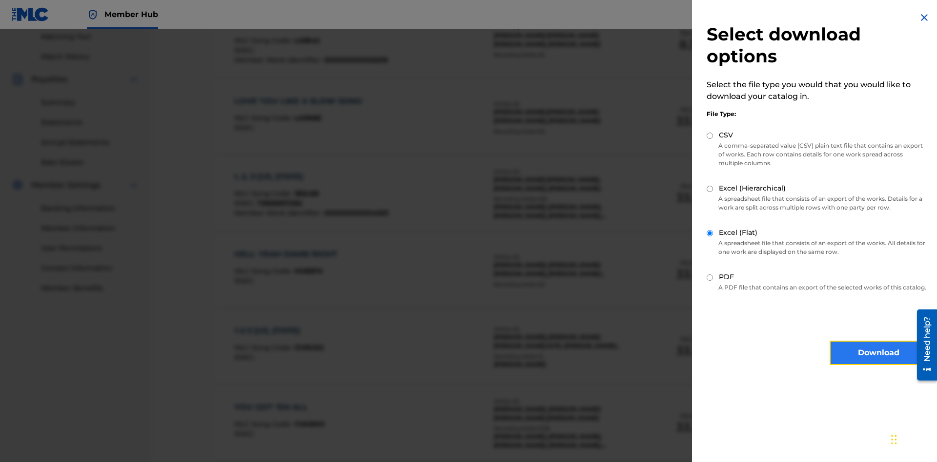
click at [878, 362] on button "Download" at bounding box center [878, 353] width 98 height 24
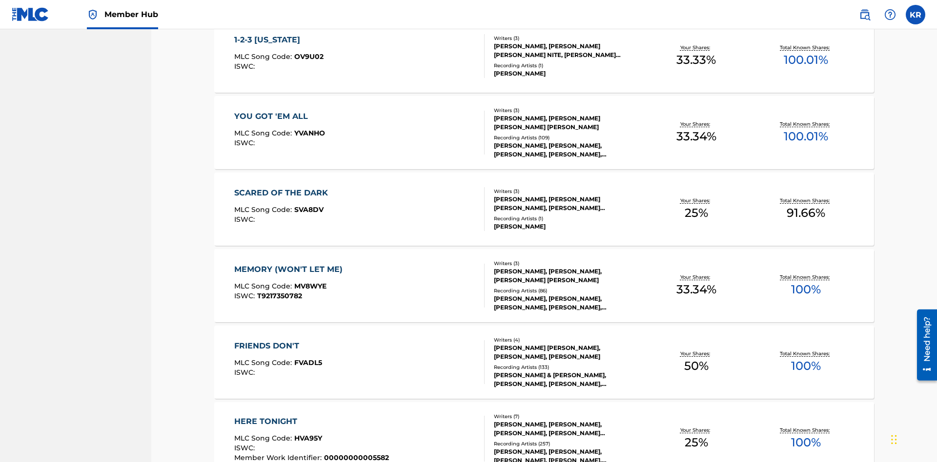
scroll to position [39, 0]
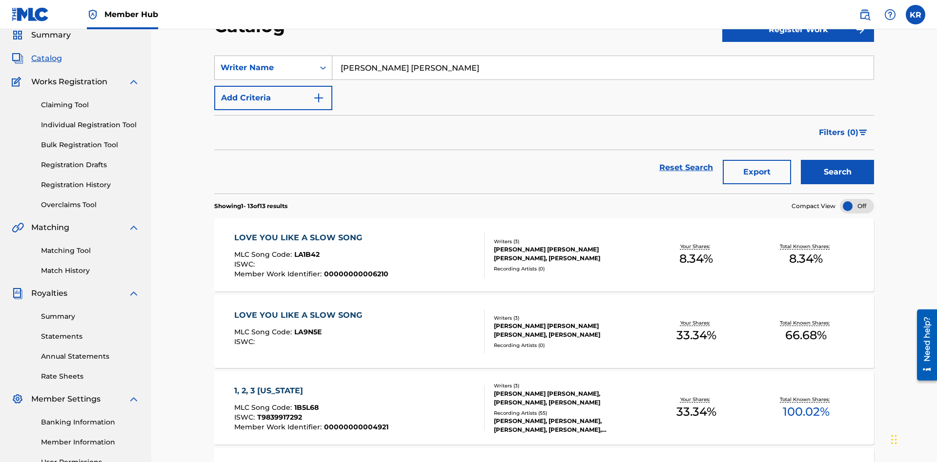
click at [264, 68] on div "Writer Name" at bounding box center [265, 68] width 88 height 12
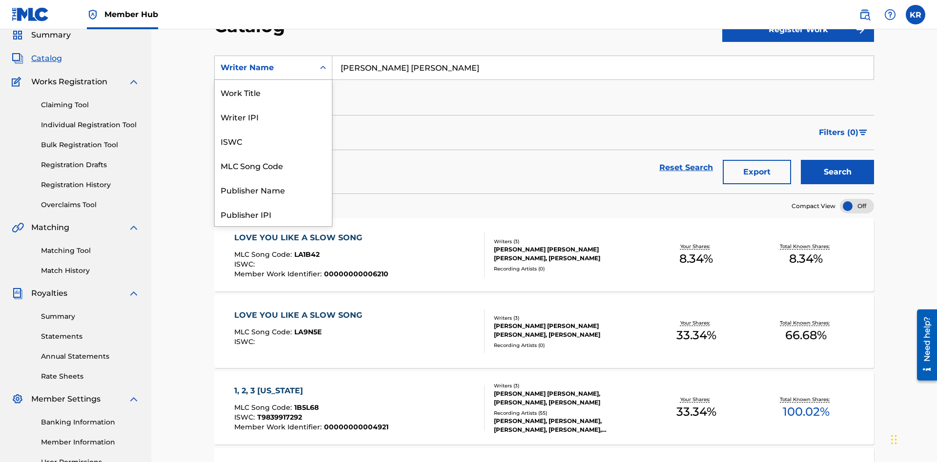
scroll to position [146, 0]
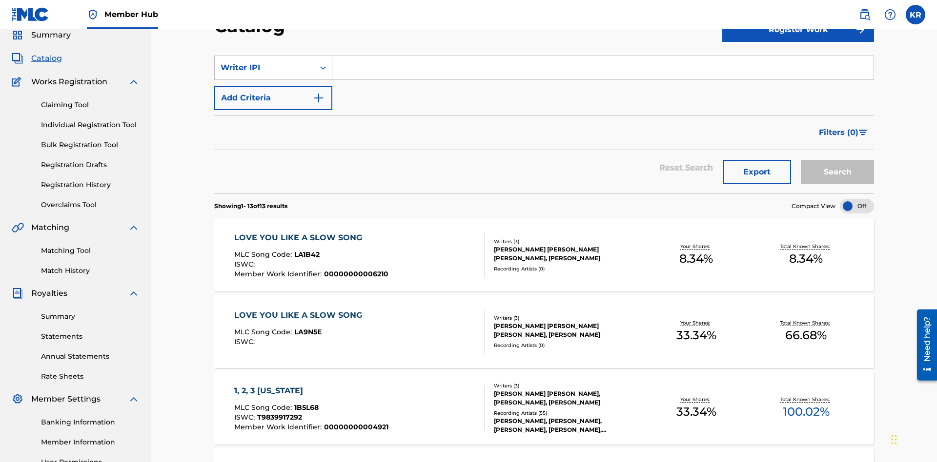
scroll to position [0, 0]
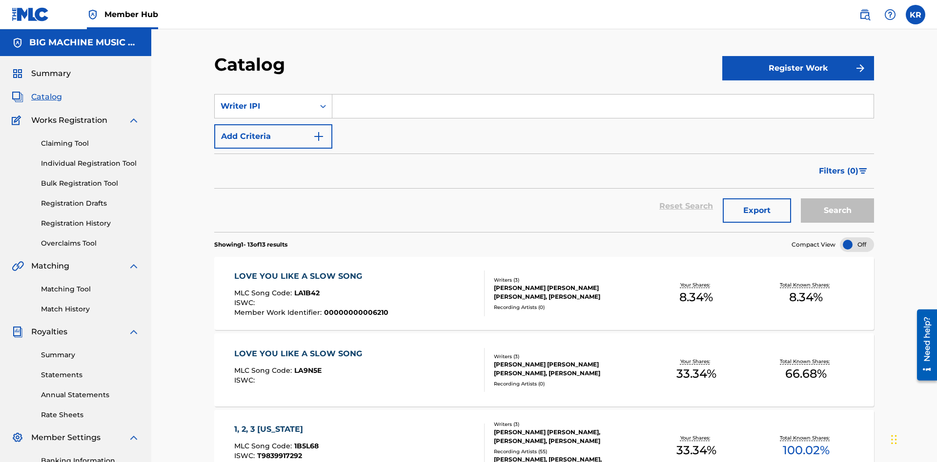
click at [602, 95] on input "Search Form" at bounding box center [602, 106] width 541 height 23
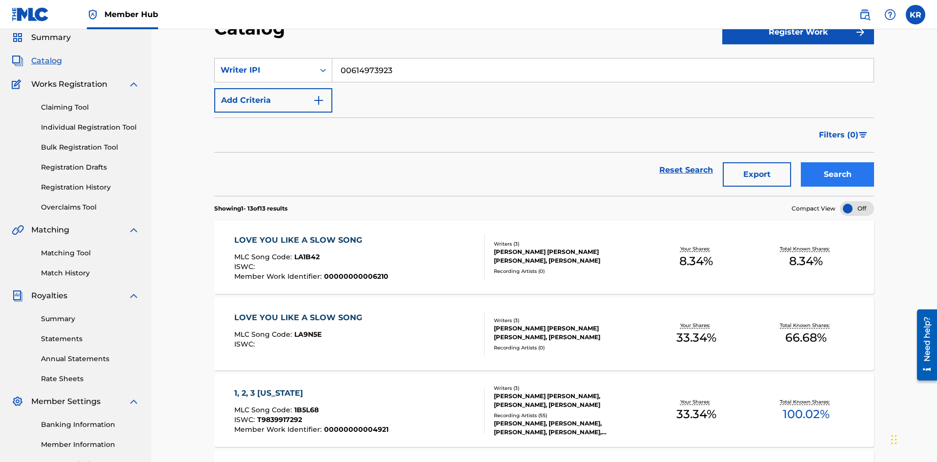
type input "00614973923"
click at [837, 162] on button "Search" at bounding box center [837, 174] width 73 height 24
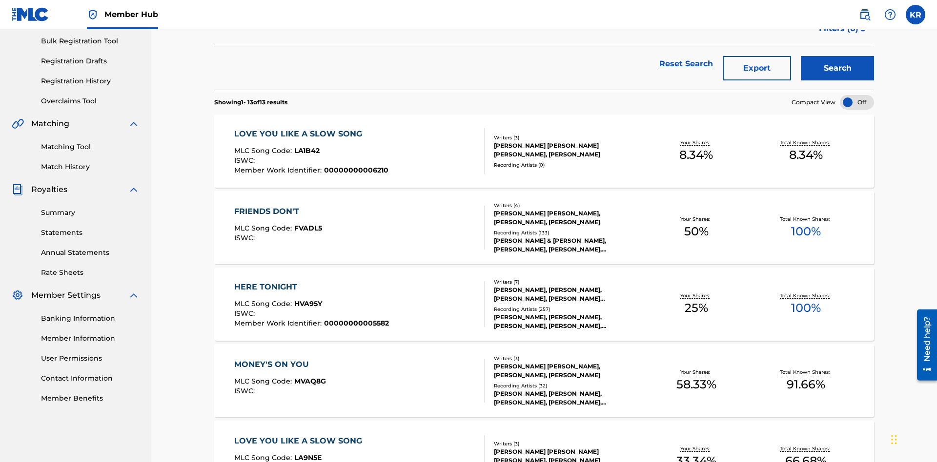
scroll to position [222, 0]
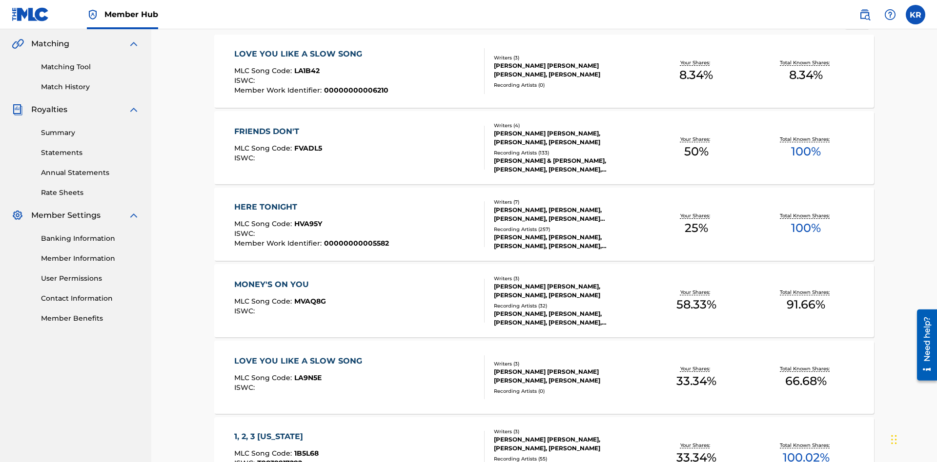
click at [305, 449] on span "1B5L68" at bounding box center [306, 453] width 24 height 9
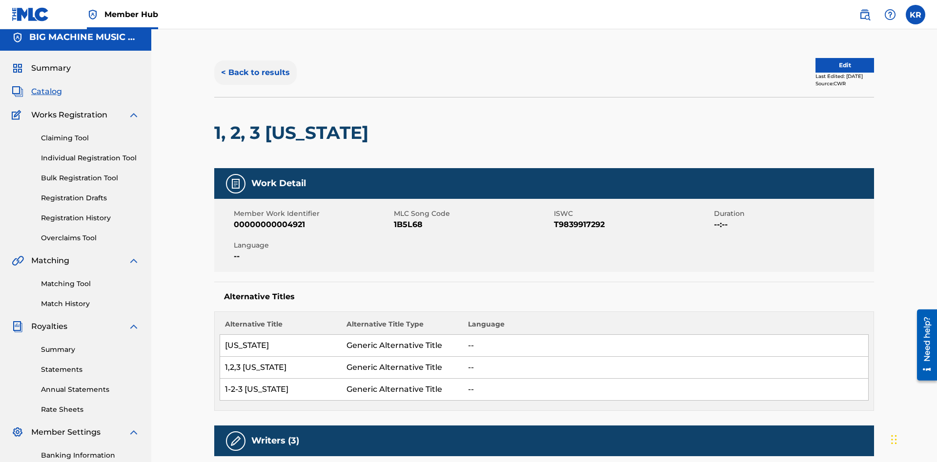
click at [255, 71] on button "< Back to results" at bounding box center [255, 72] width 82 height 24
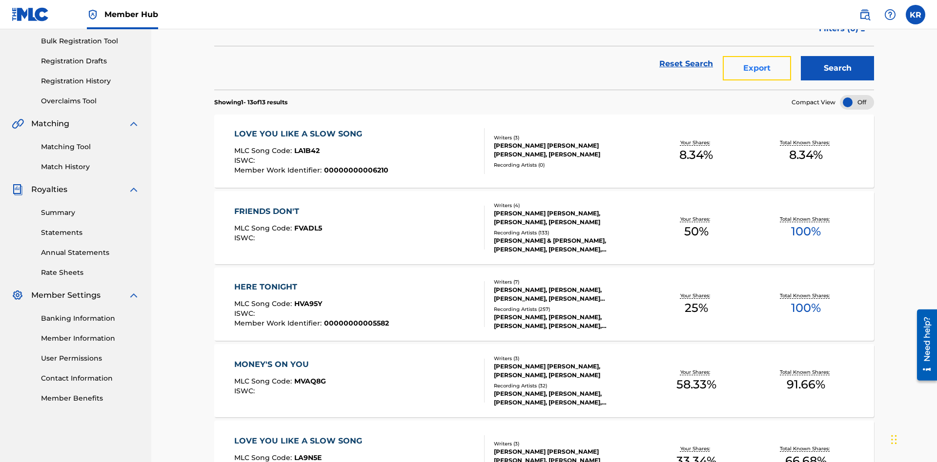
click at [757, 71] on button "Export" at bounding box center [757, 68] width 68 height 24
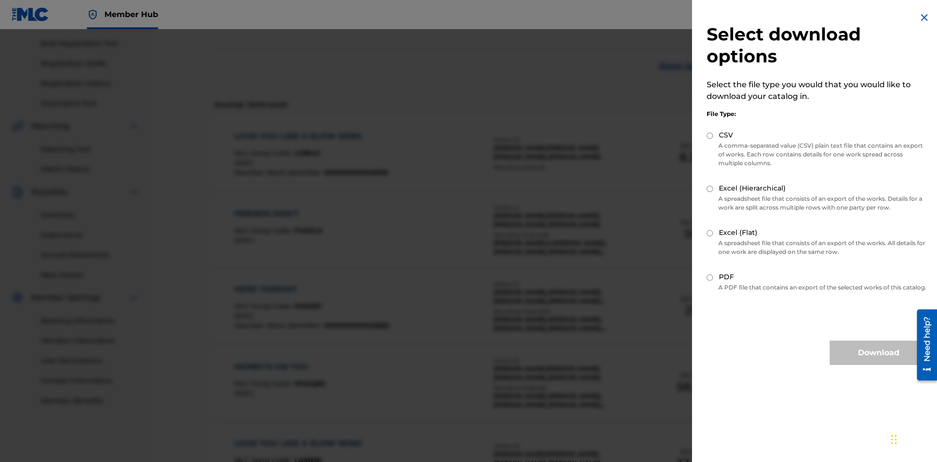
click at [710, 136] on input "CSV" at bounding box center [709, 136] width 6 height 6
radio input "true"
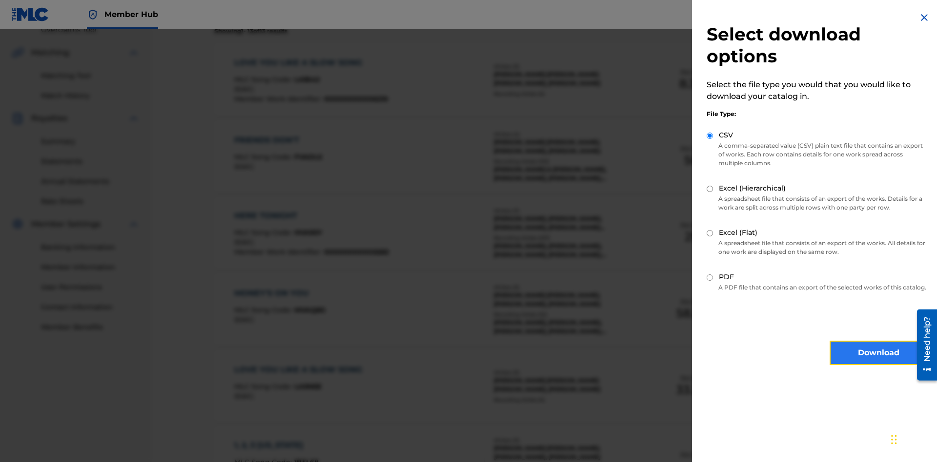
click at [878, 362] on button "Download" at bounding box center [878, 353] width 98 height 24
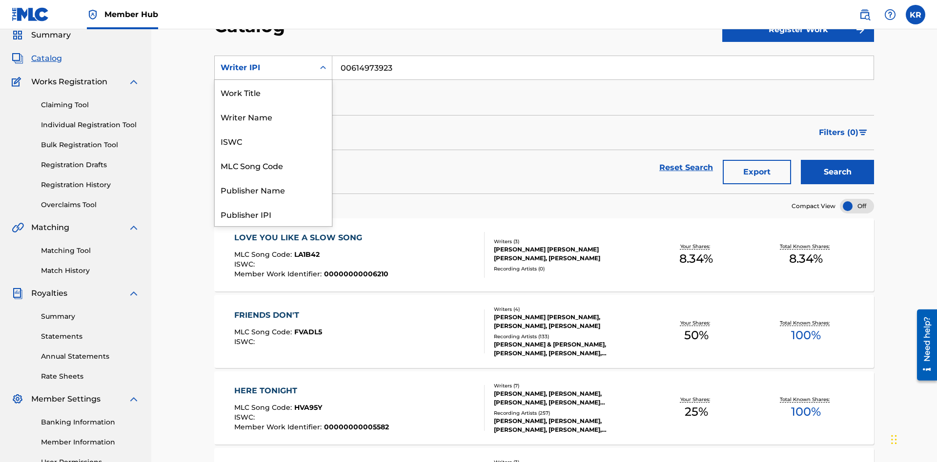
scroll to position [146, 0]
click at [273, 56] on div "Publisher Name" at bounding box center [273, 43] width 117 height 24
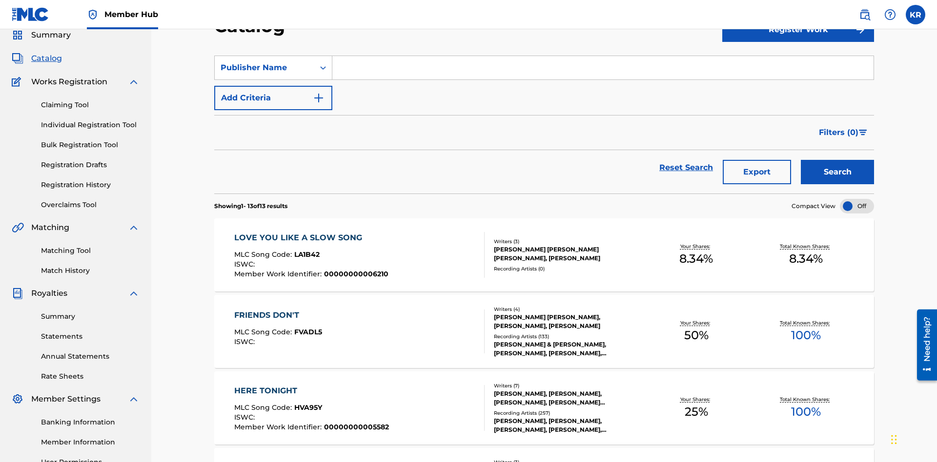
scroll to position [0, 0]
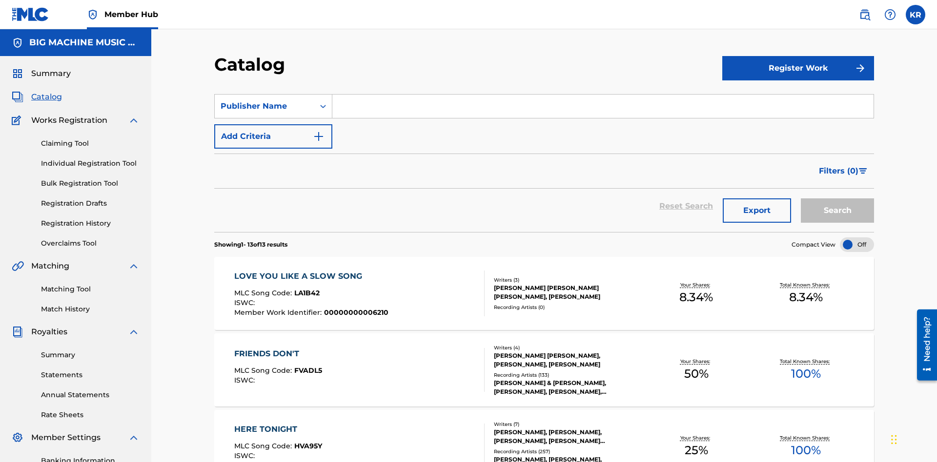
click at [602, 95] on input "Search Form" at bounding box center [602, 106] width 541 height 23
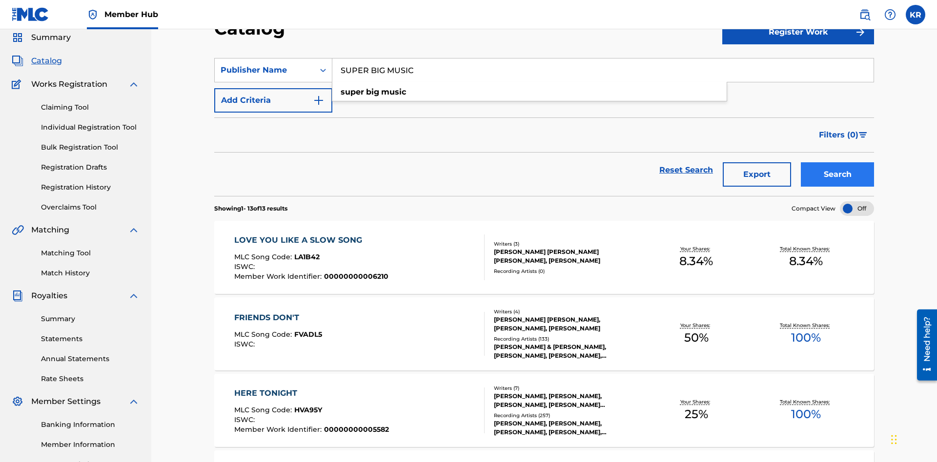
type input "SUPER BIG MUSIC"
click at [837, 162] on button "Search" at bounding box center [837, 174] width 73 height 24
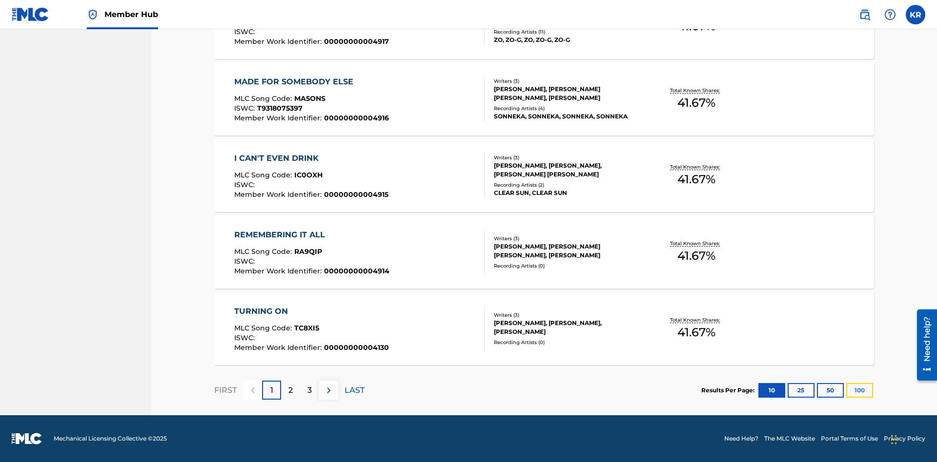
click at [846, 390] on button "100" at bounding box center [859, 390] width 27 height 15
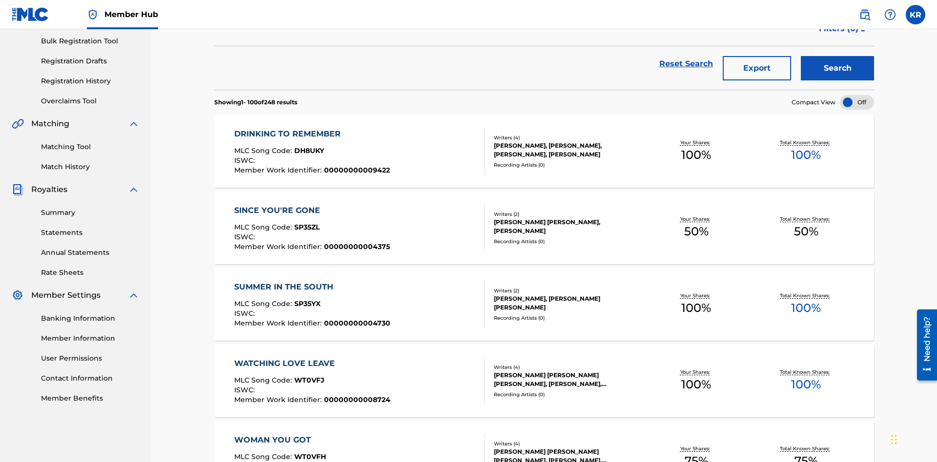
scroll to position [222, 0]
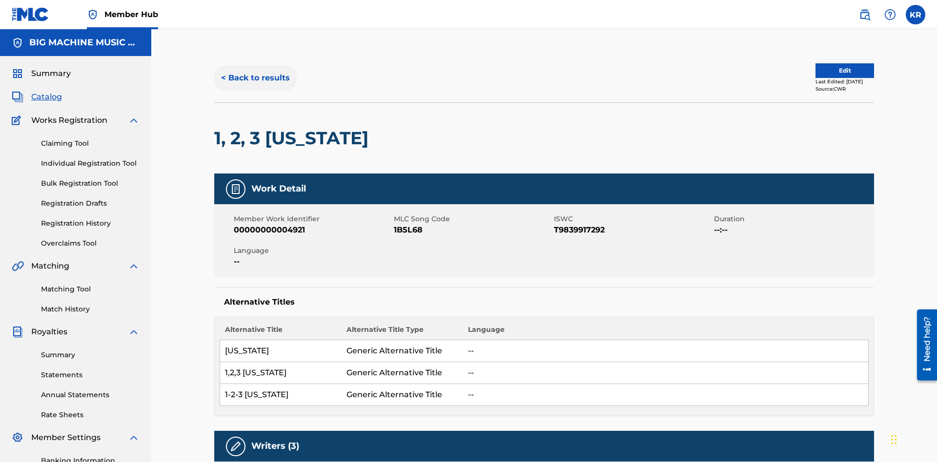
click at [255, 71] on button "< Back to results" at bounding box center [255, 78] width 82 height 24
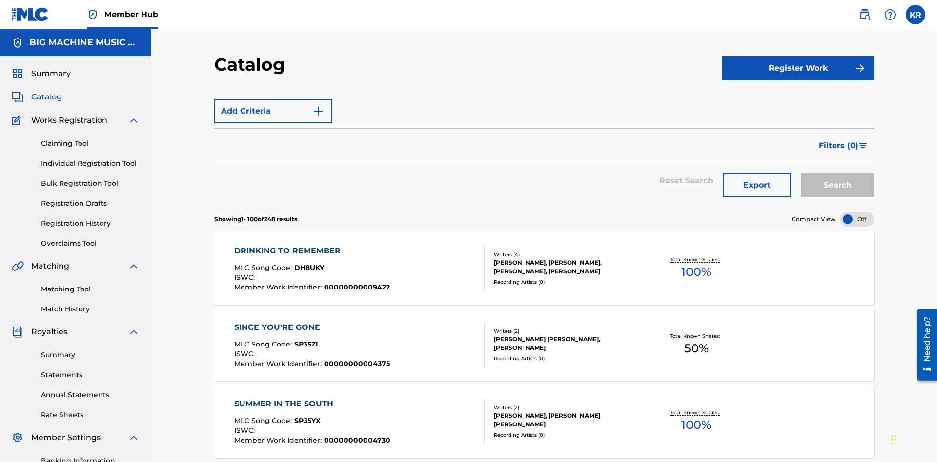
scroll to position [142, 0]
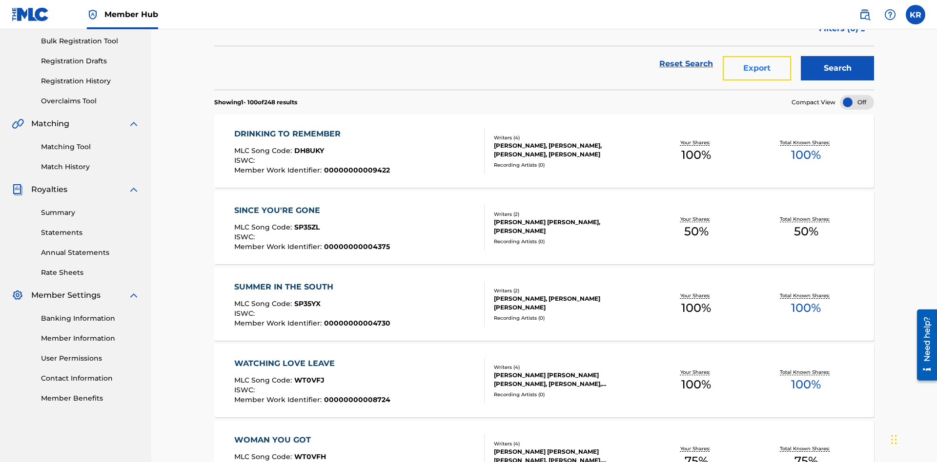
click at [757, 71] on button "Export" at bounding box center [757, 68] width 68 height 24
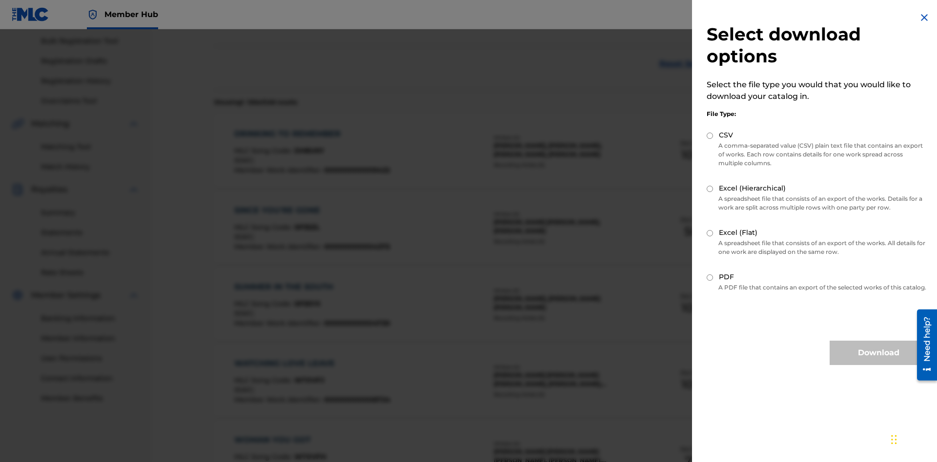
scroll to position [140, 0]
click at [710, 189] on input "Excel (Hierarchical)" at bounding box center [709, 189] width 6 height 6
radio input "true"
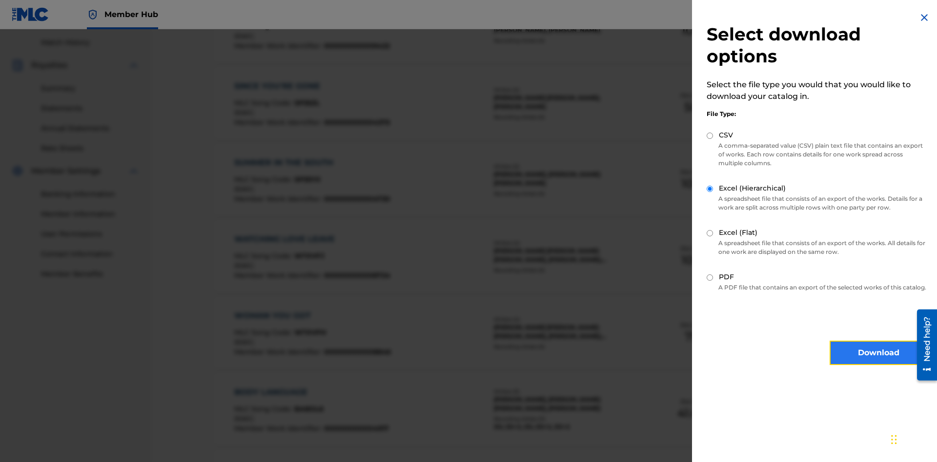
click at [878, 362] on button "Download" at bounding box center [878, 353] width 98 height 24
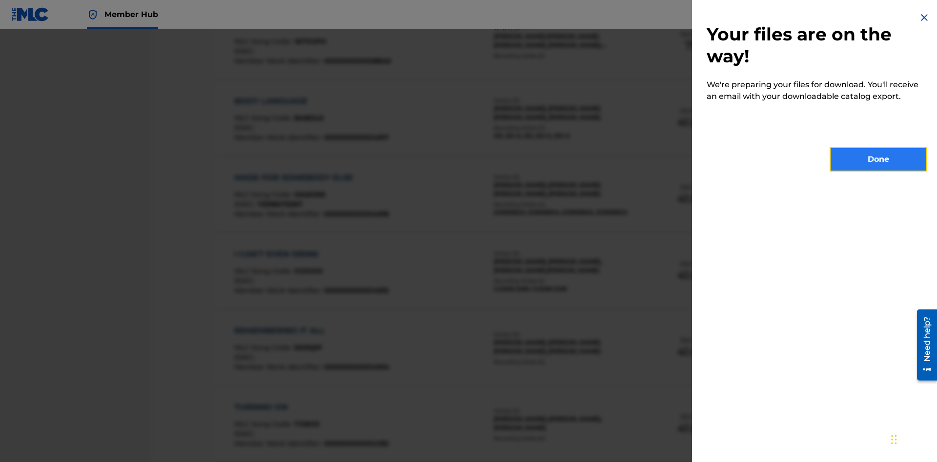
click at [878, 160] on button "Done" at bounding box center [878, 159] width 98 height 24
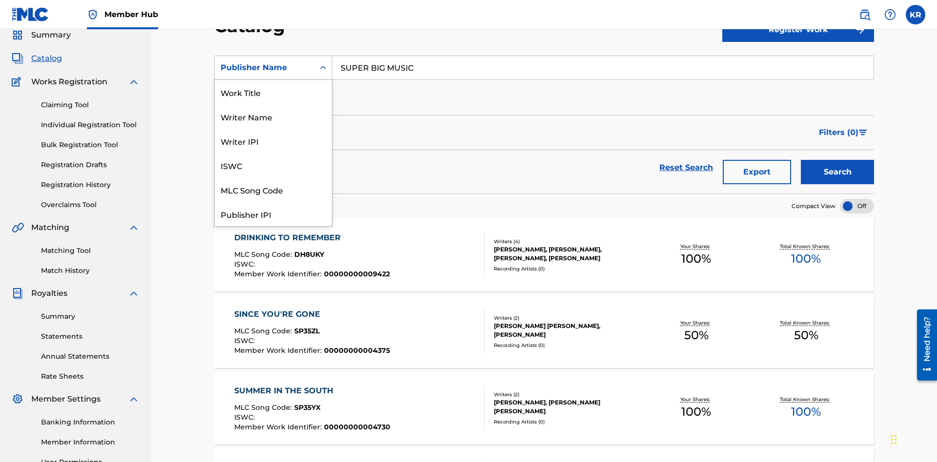
scroll to position [146, 0]
click at [273, 80] on div "Publisher IPI" at bounding box center [273, 68] width 117 height 24
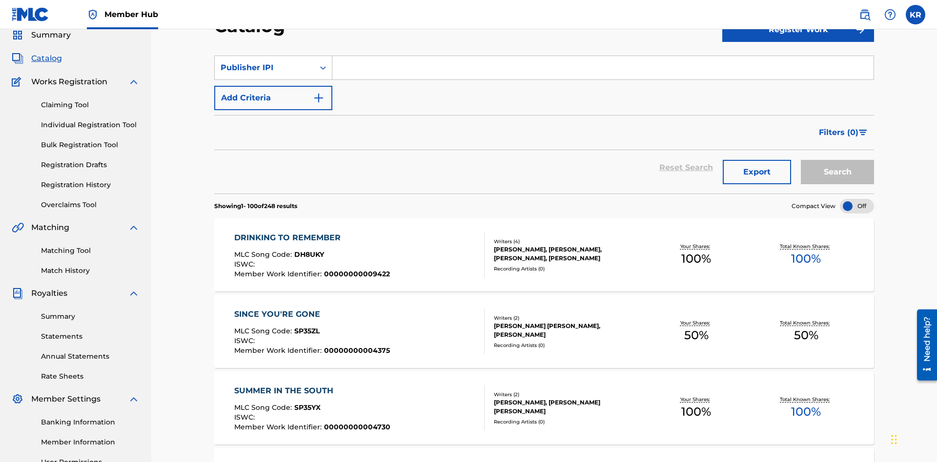
scroll to position [0, 0]
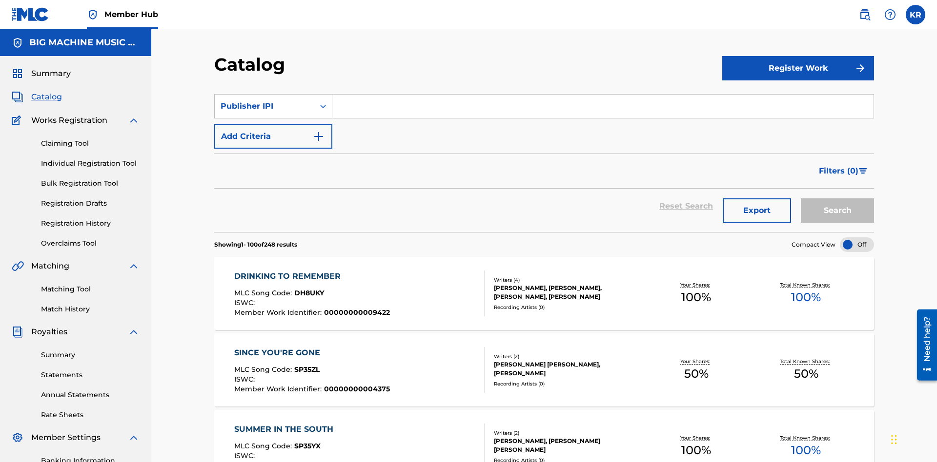
click at [602, 95] on input "Search Form" at bounding box center [602, 106] width 541 height 23
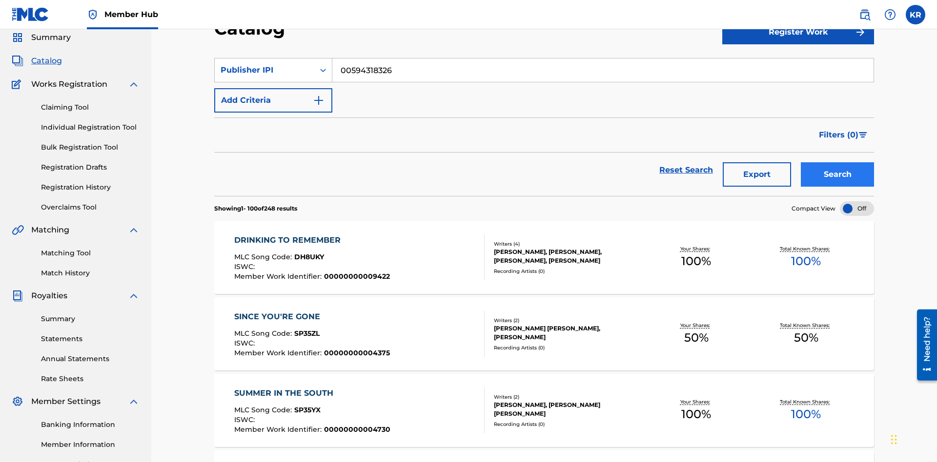
type input "00594318326"
click at [837, 162] on button "Search" at bounding box center [837, 174] width 73 height 24
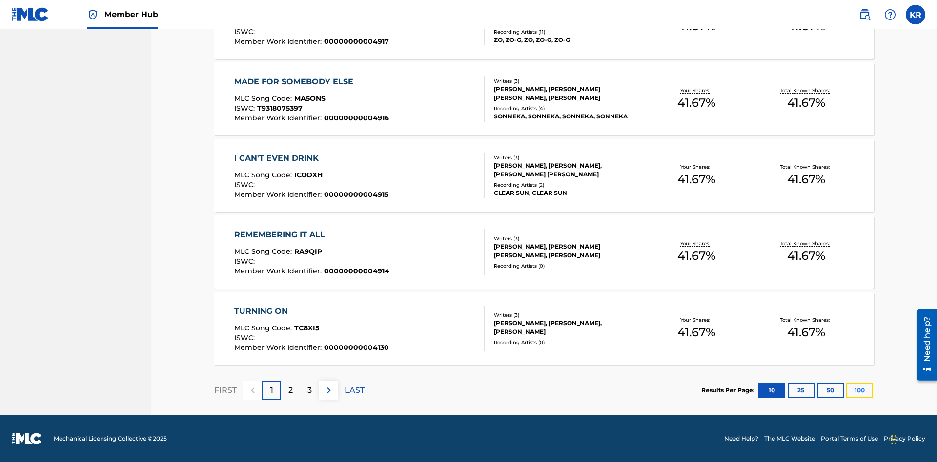
click at [846, 390] on button "100" at bounding box center [859, 390] width 27 height 15
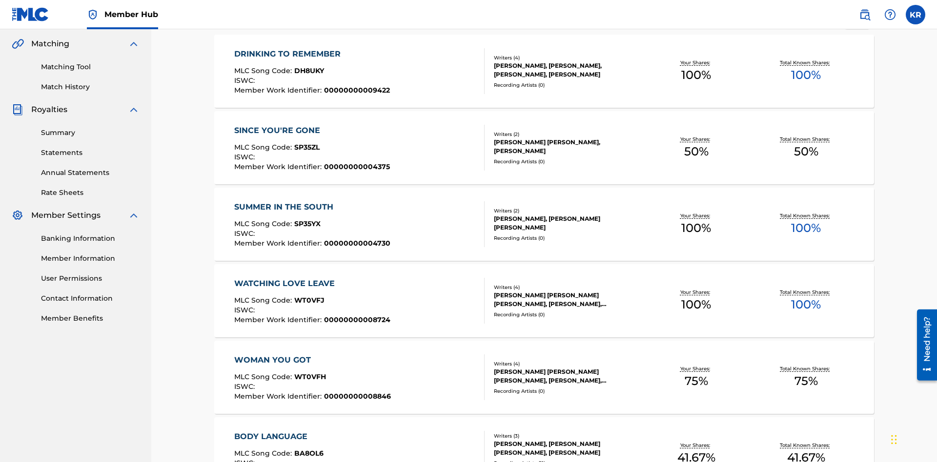
scroll to position [222, 0]
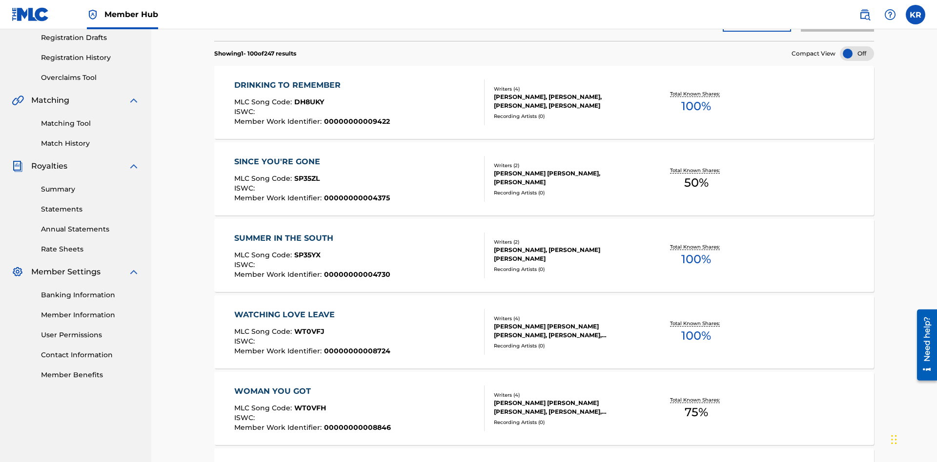
scroll to position [142, 0]
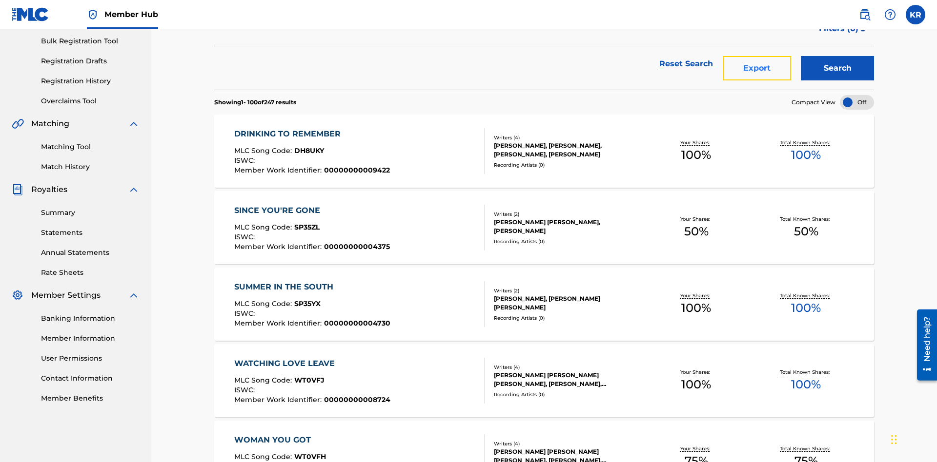
click at [757, 71] on button "Export" at bounding box center [757, 68] width 68 height 24
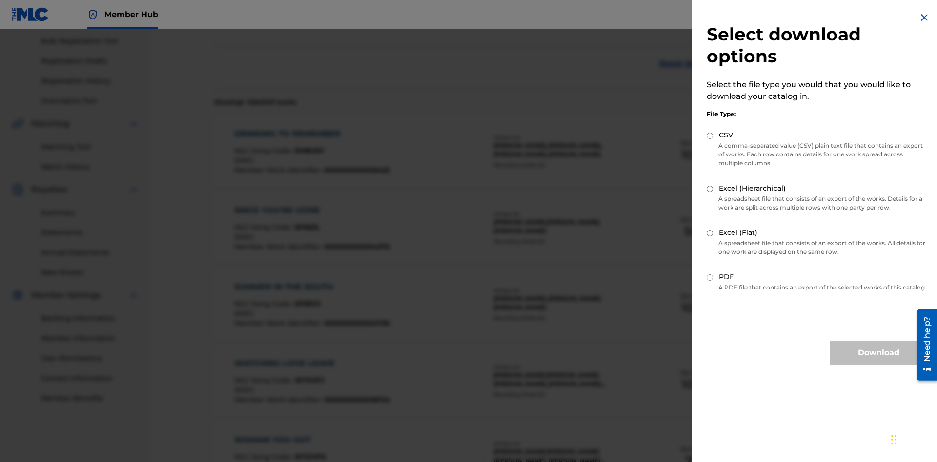
scroll to position [140, 0]
click at [710, 233] on input "Excel (Flat)" at bounding box center [709, 233] width 6 height 6
radio input "true"
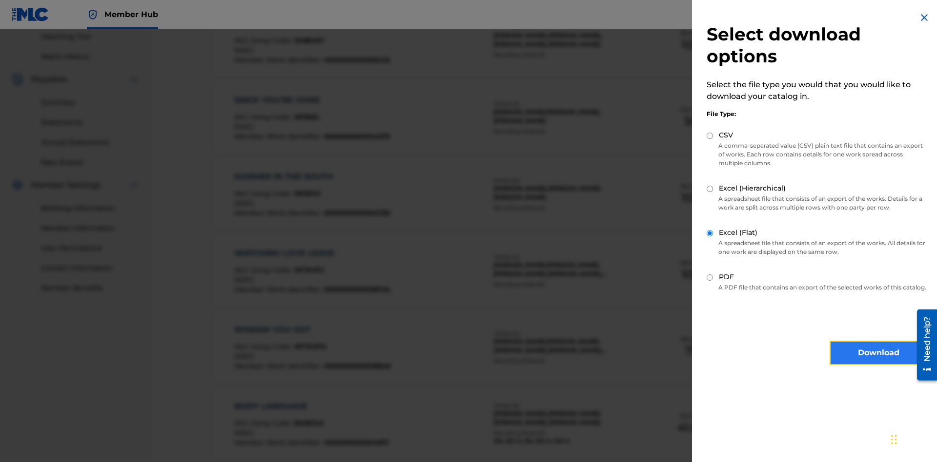
click at [878, 362] on button "Download" at bounding box center [878, 353] width 98 height 24
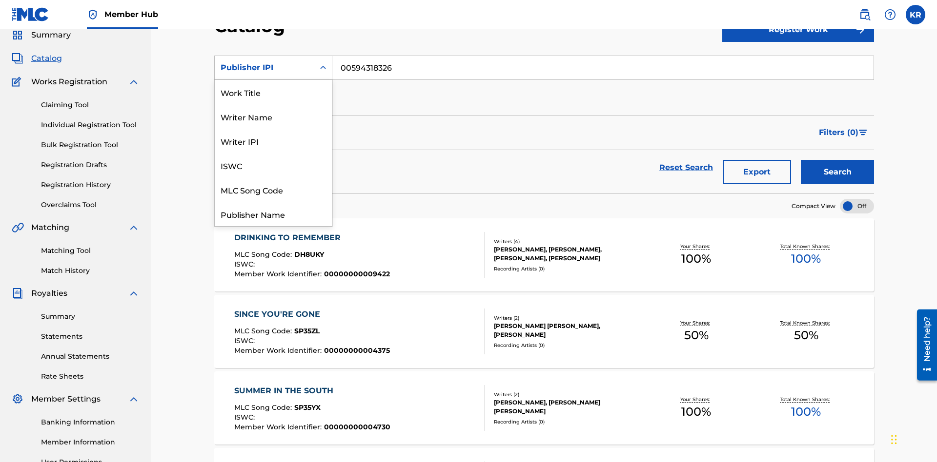
scroll to position [146, 0]
click at [273, 165] on div "Artist" at bounding box center [273, 165] width 117 height 24
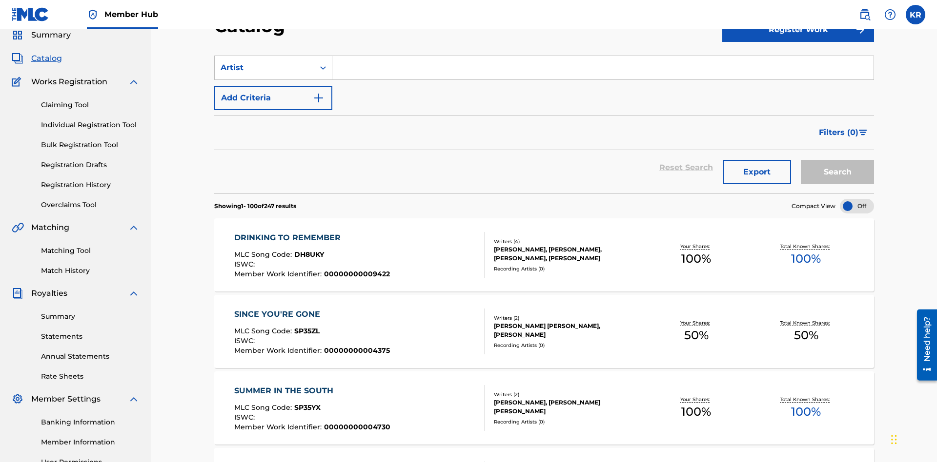
click at [602, 70] on input "Search Form" at bounding box center [602, 67] width 541 height 23
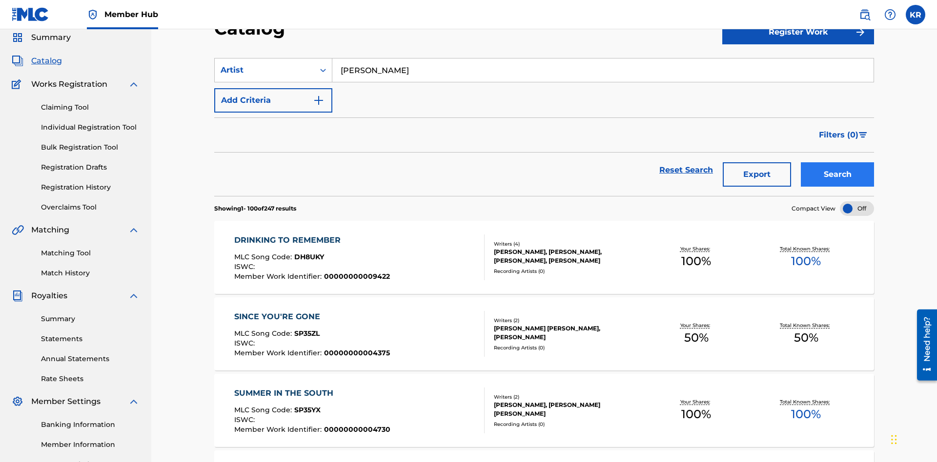
type input "BRETT YOUNG"
click at [837, 162] on button "Search" at bounding box center [837, 174] width 73 height 24
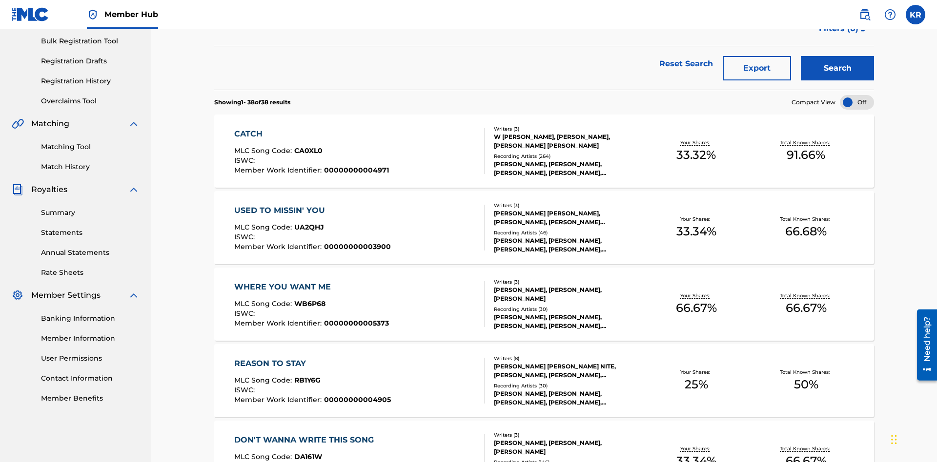
scroll to position [222, 0]
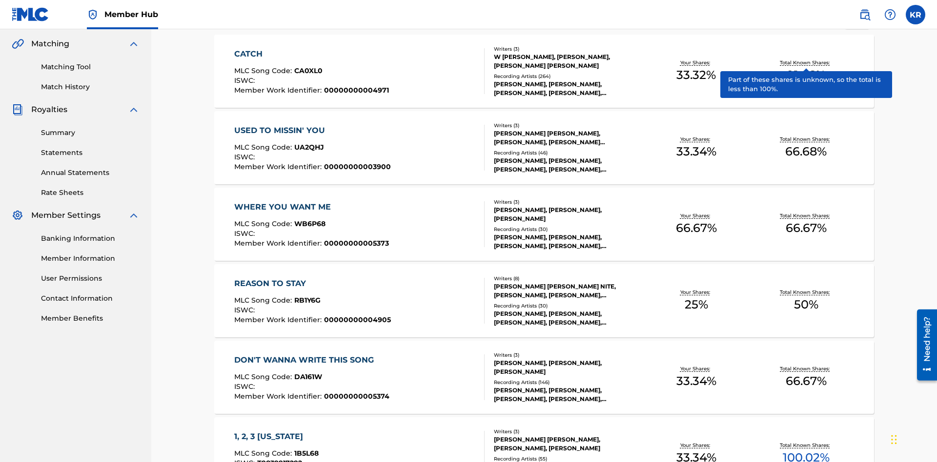
click at [305, 449] on span "1B5L68" at bounding box center [306, 453] width 24 height 9
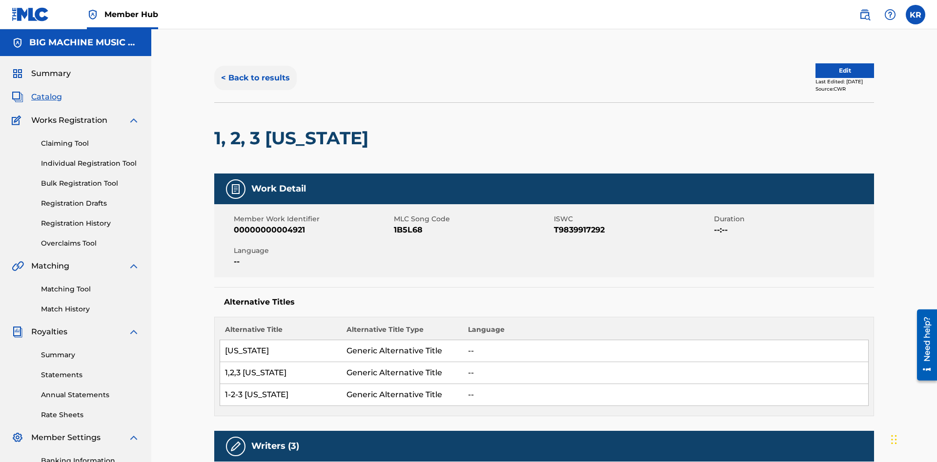
click at [255, 71] on button "< Back to results" at bounding box center [255, 78] width 82 height 24
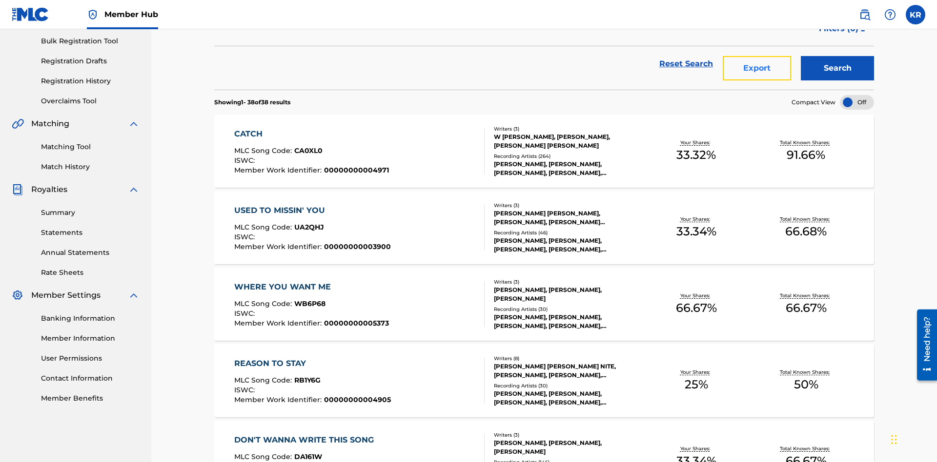
click at [757, 71] on button "Export" at bounding box center [757, 68] width 68 height 24
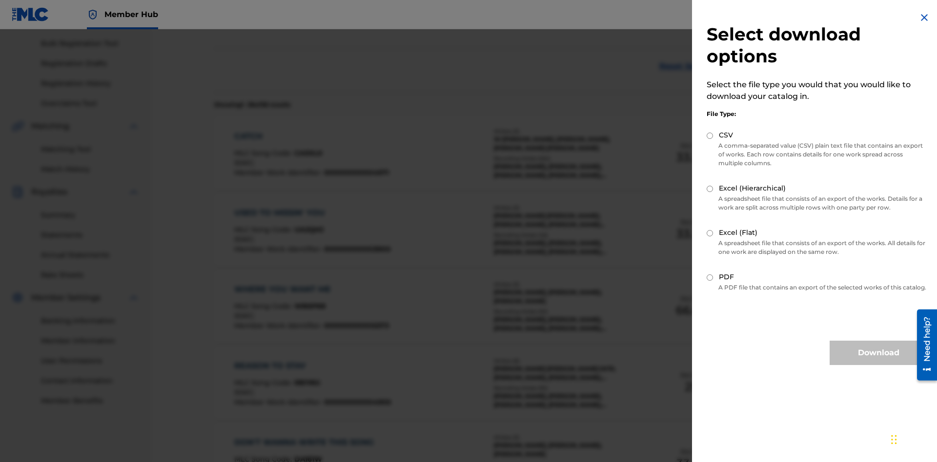
click at [710, 189] on input "Excel (Hierarchical)" at bounding box center [709, 189] width 6 height 6
radio input "true"
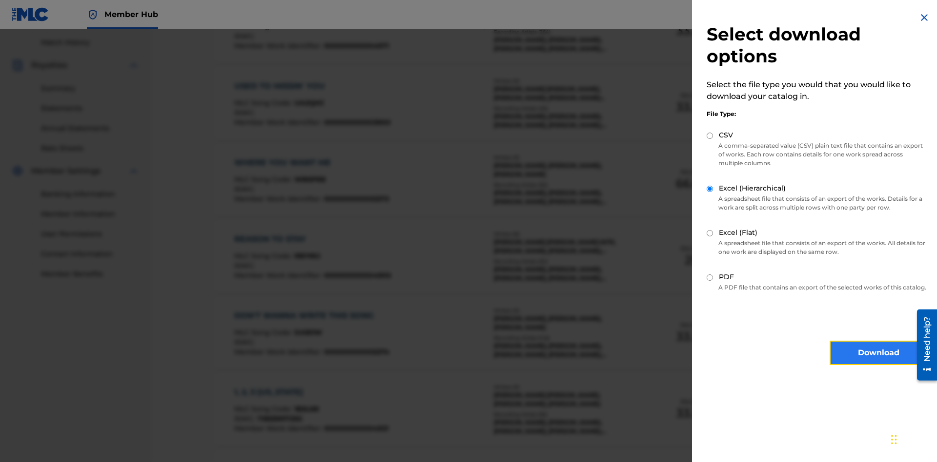
click at [878, 362] on button "Download" at bounding box center [878, 353] width 98 height 24
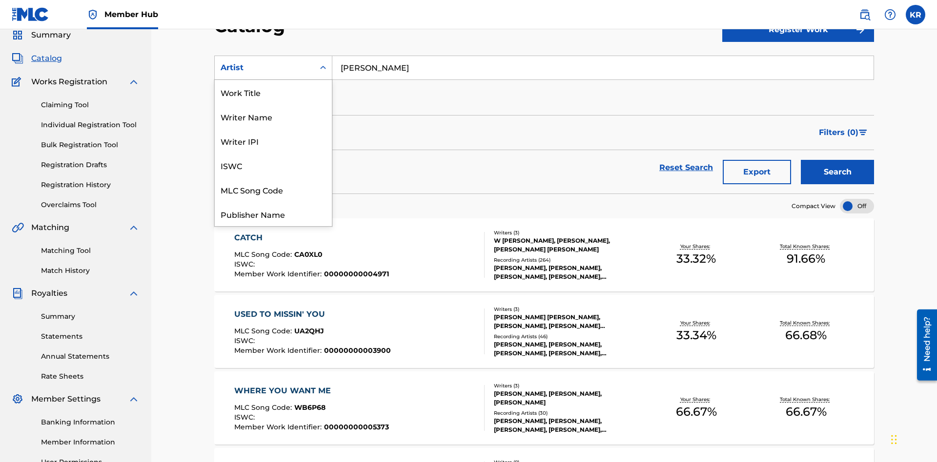
scroll to position [146, 0]
click at [273, 117] on div "MLC Publisher Number" at bounding box center [273, 116] width 117 height 24
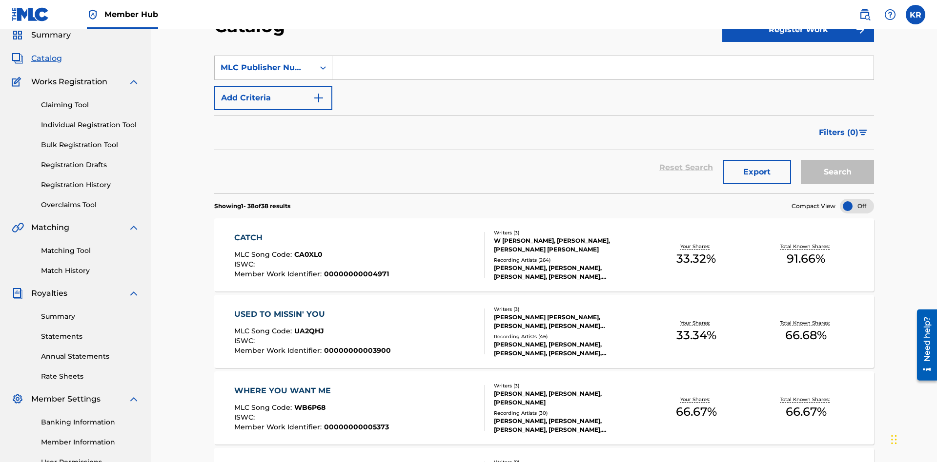
click at [602, 70] on input "Search Form" at bounding box center [602, 67] width 541 height 23
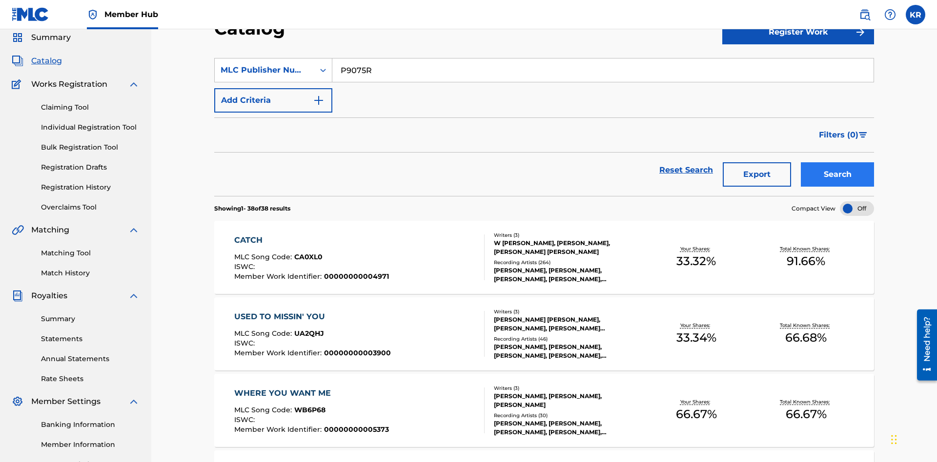
type input "P9075R"
click at [837, 162] on button "Search" at bounding box center [837, 174] width 73 height 24
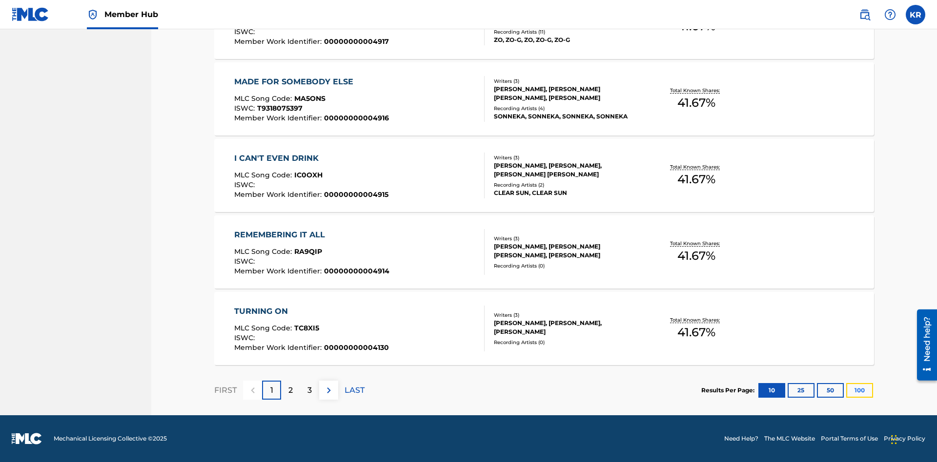
click at [846, 390] on button "100" at bounding box center [859, 390] width 27 height 15
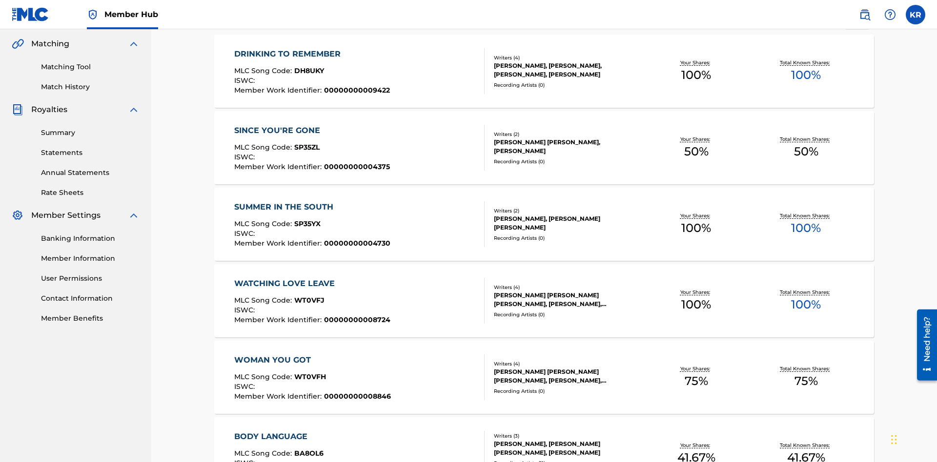
scroll to position [222, 0]
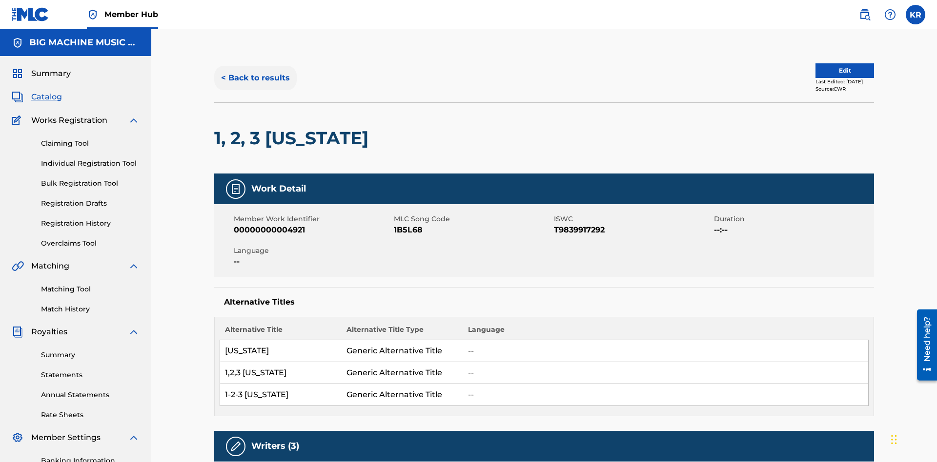
click at [255, 71] on button "< Back to results" at bounding box center [255, 78] width 82 height 24
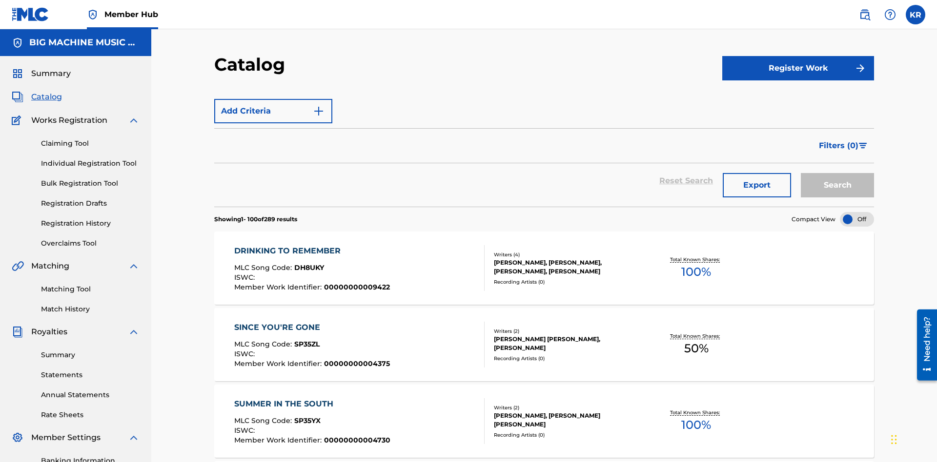
scroll to position [142, 0]
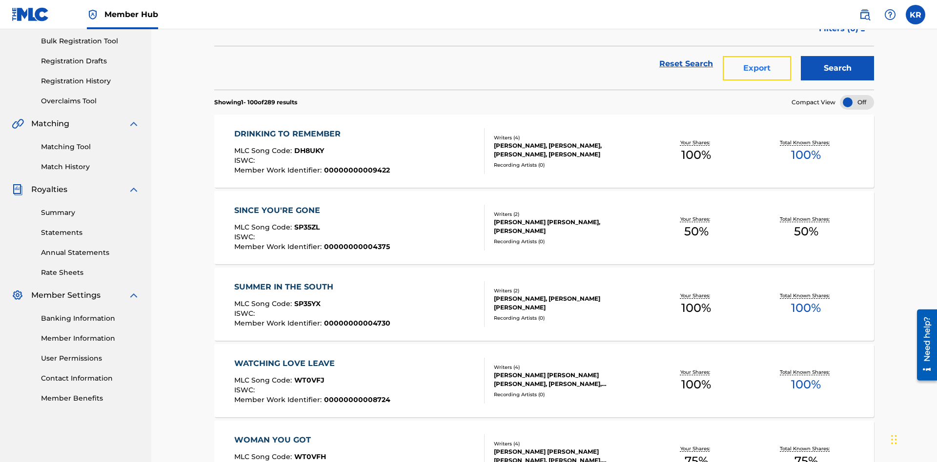
click at [757, 71] on button "Export" at bounding box center [757, 68] width 68 height 24
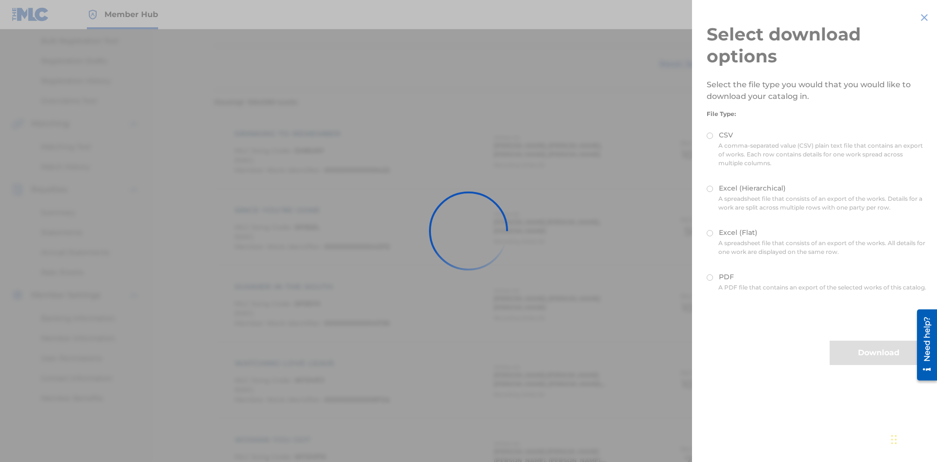
scroll to position [140, 0]
